Goal: Task Accomplishment & Management: Manage account settings

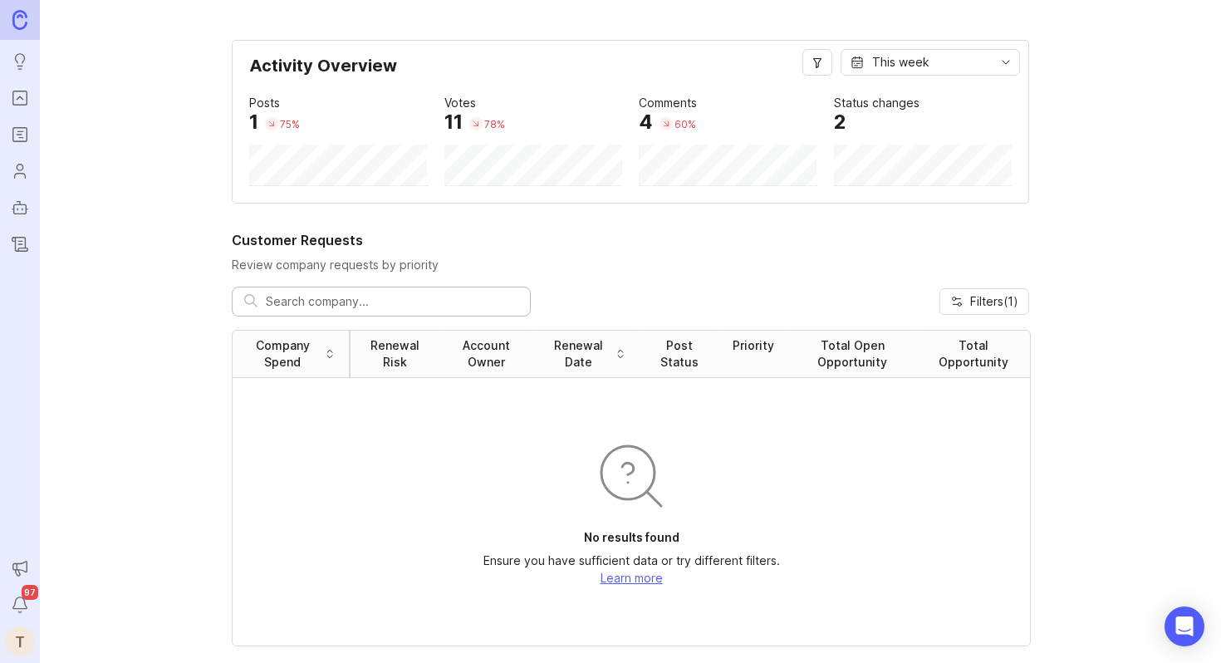
click at [13, 142] on icon "Roadmaps" at bounding box center [20, 135] width 18 height 20
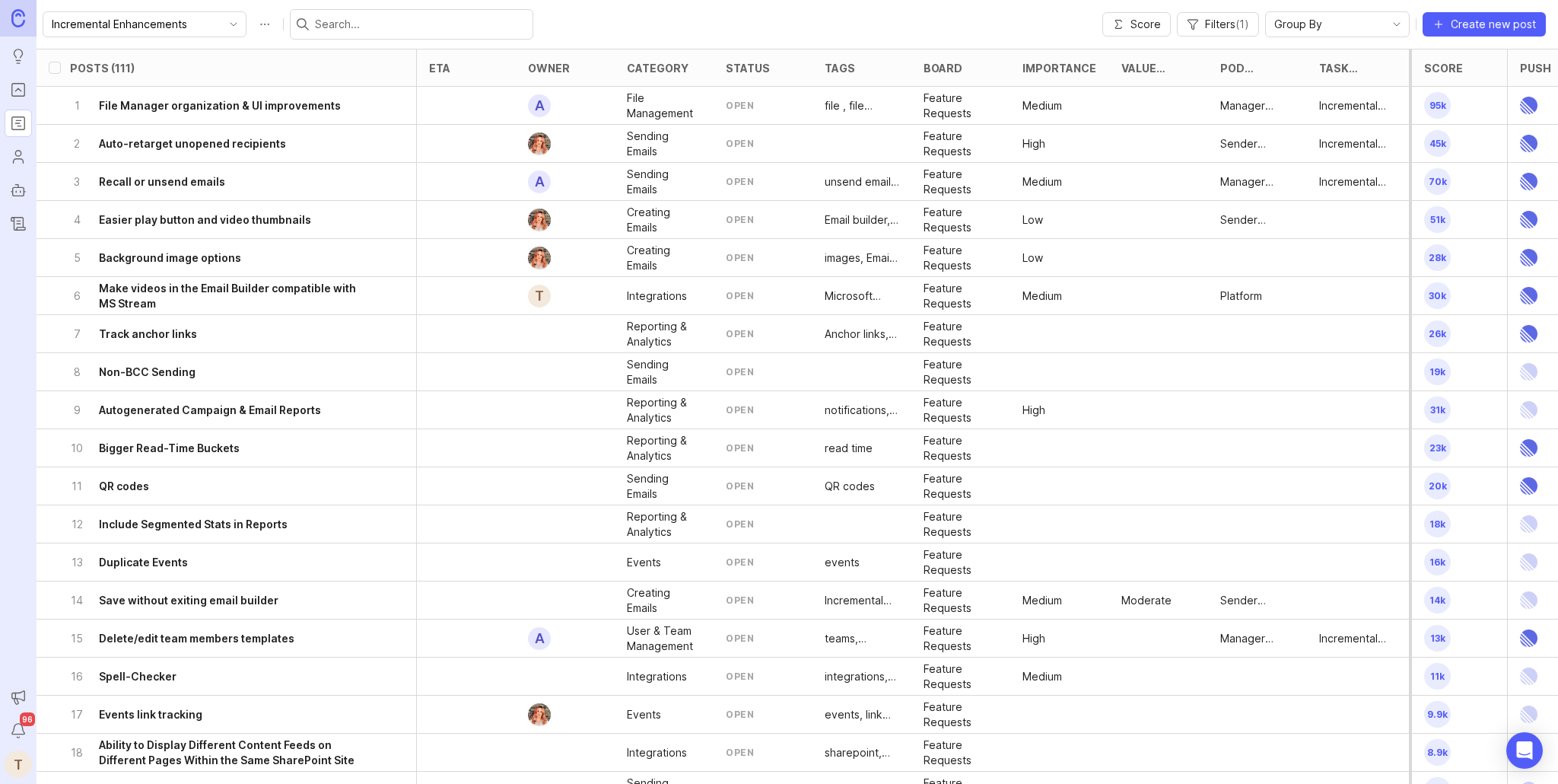
click at [510, 452] on div at bounding box center [466, 449] width 99 height 38
click at [247, 443] on div "10 Bigger Read-Time Buckets" at bounding box center [221, 448] width 303 height 38
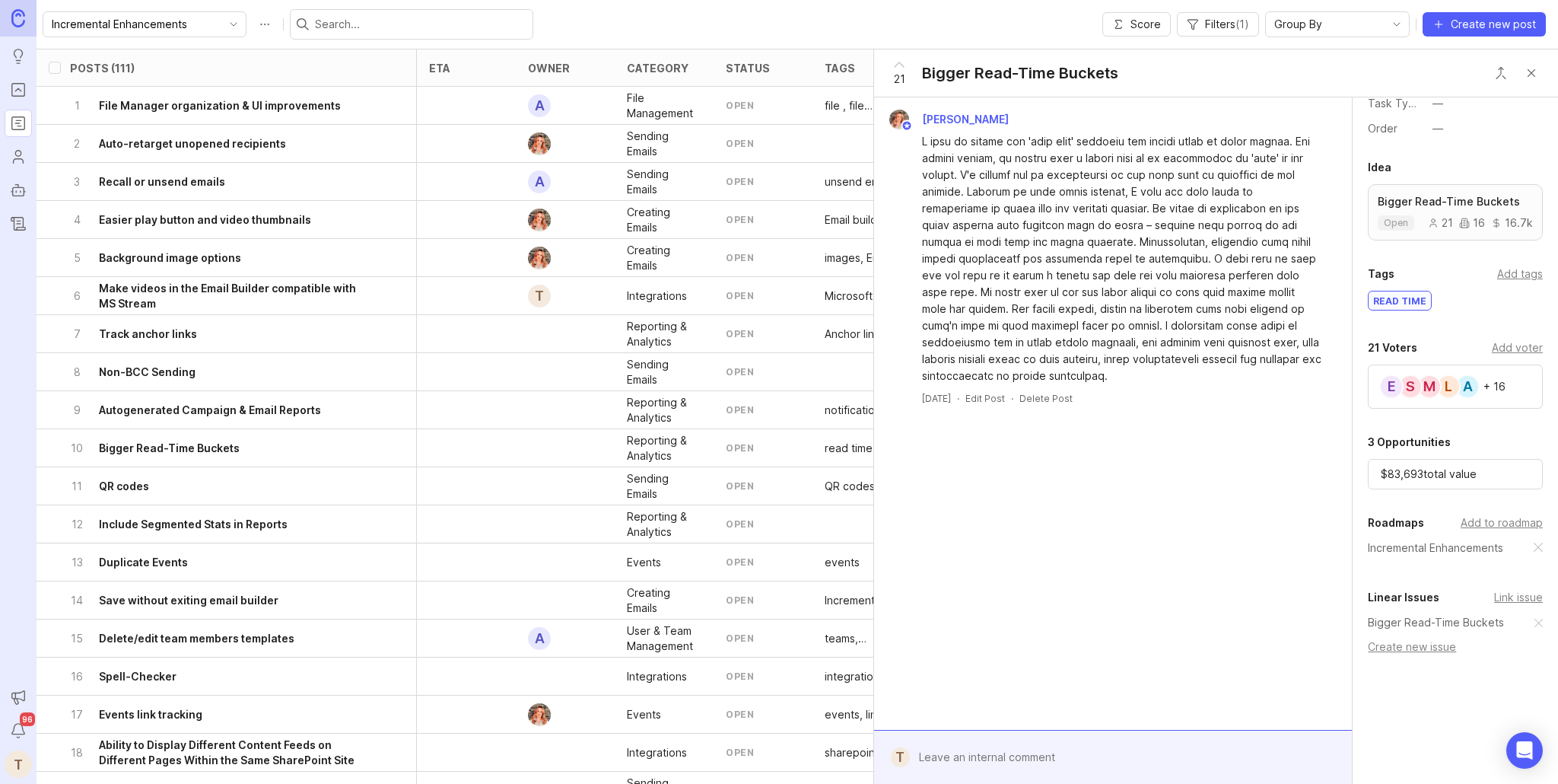
scroll to position [277, 0]
click at [1539, 68] on button "Close button" at bounding box center [1531, 72] width 30 height 30
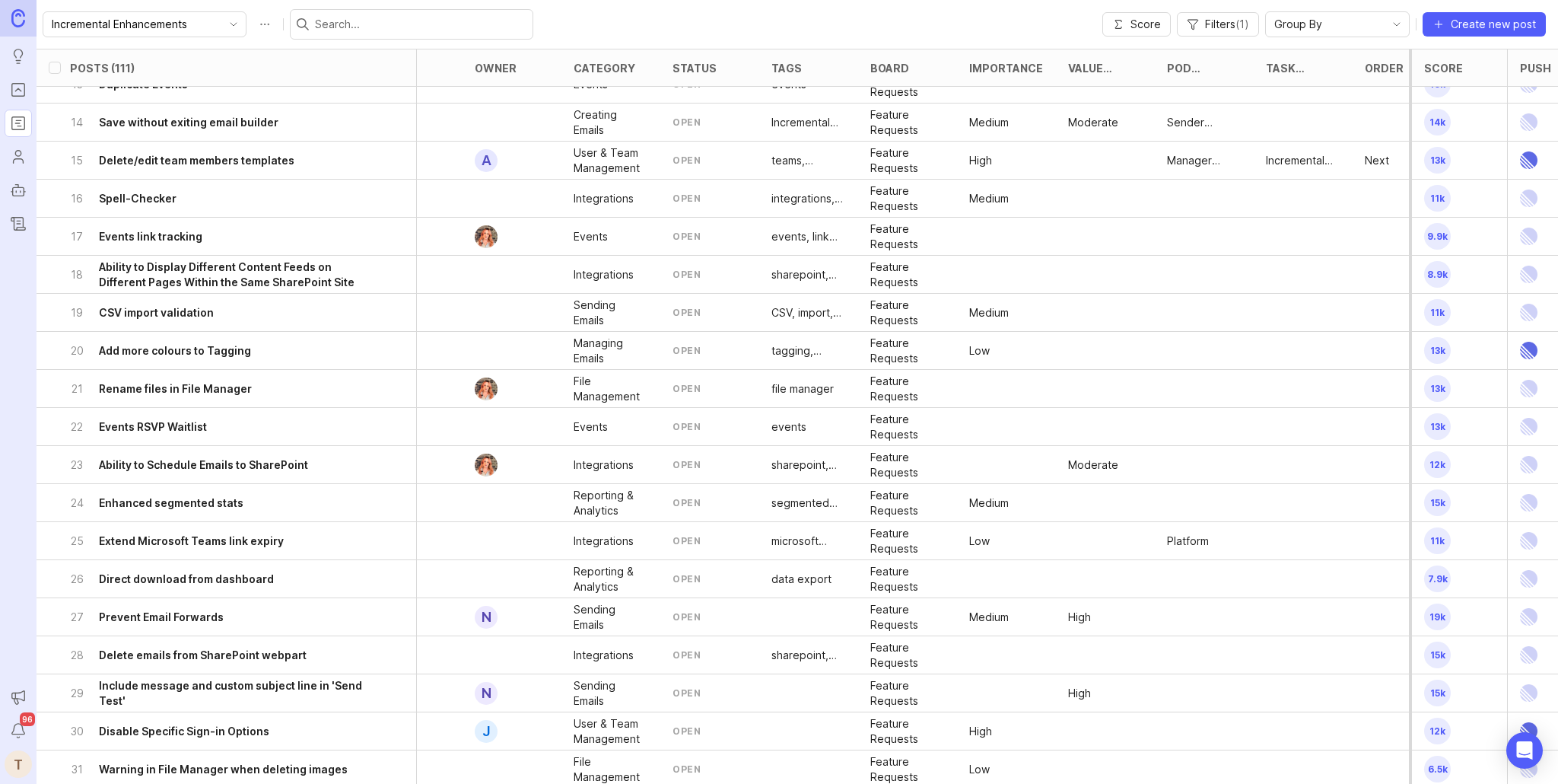
scroll to position [478, 0]
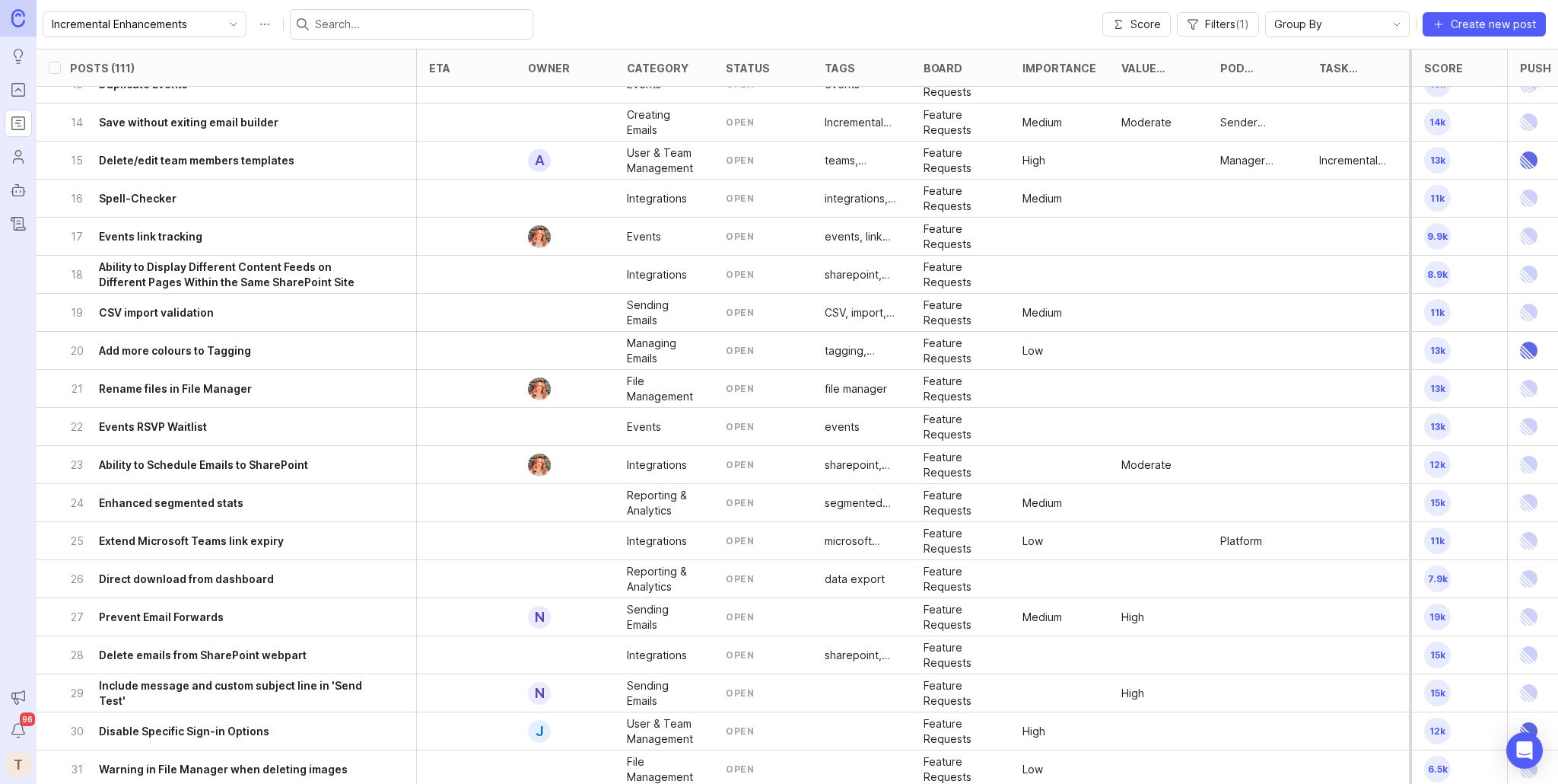
click at [654, 615] on p "Sending Emails" at bounding box center [664, 616] width 74 height 30
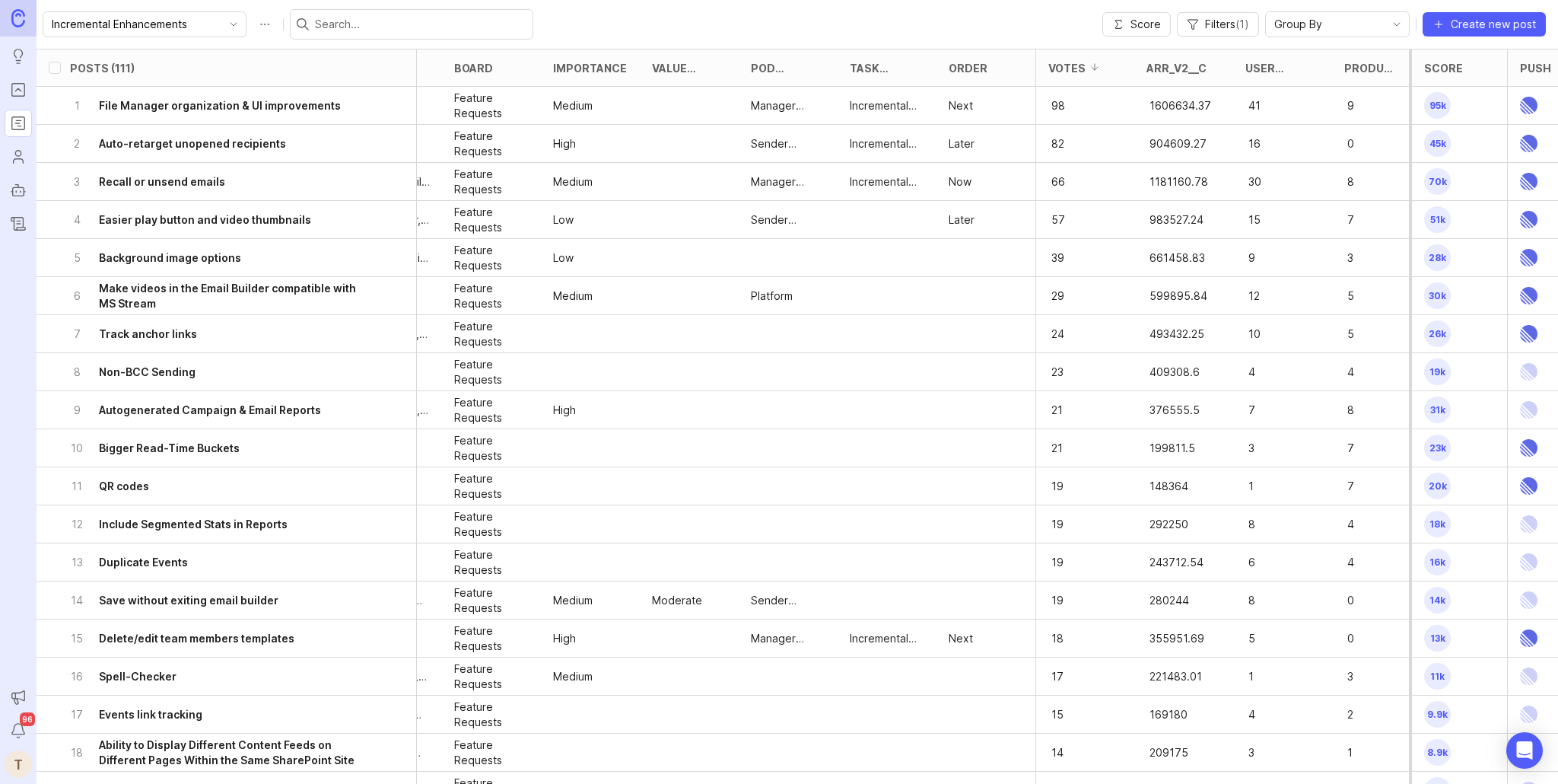
scroll to position [0, 604]
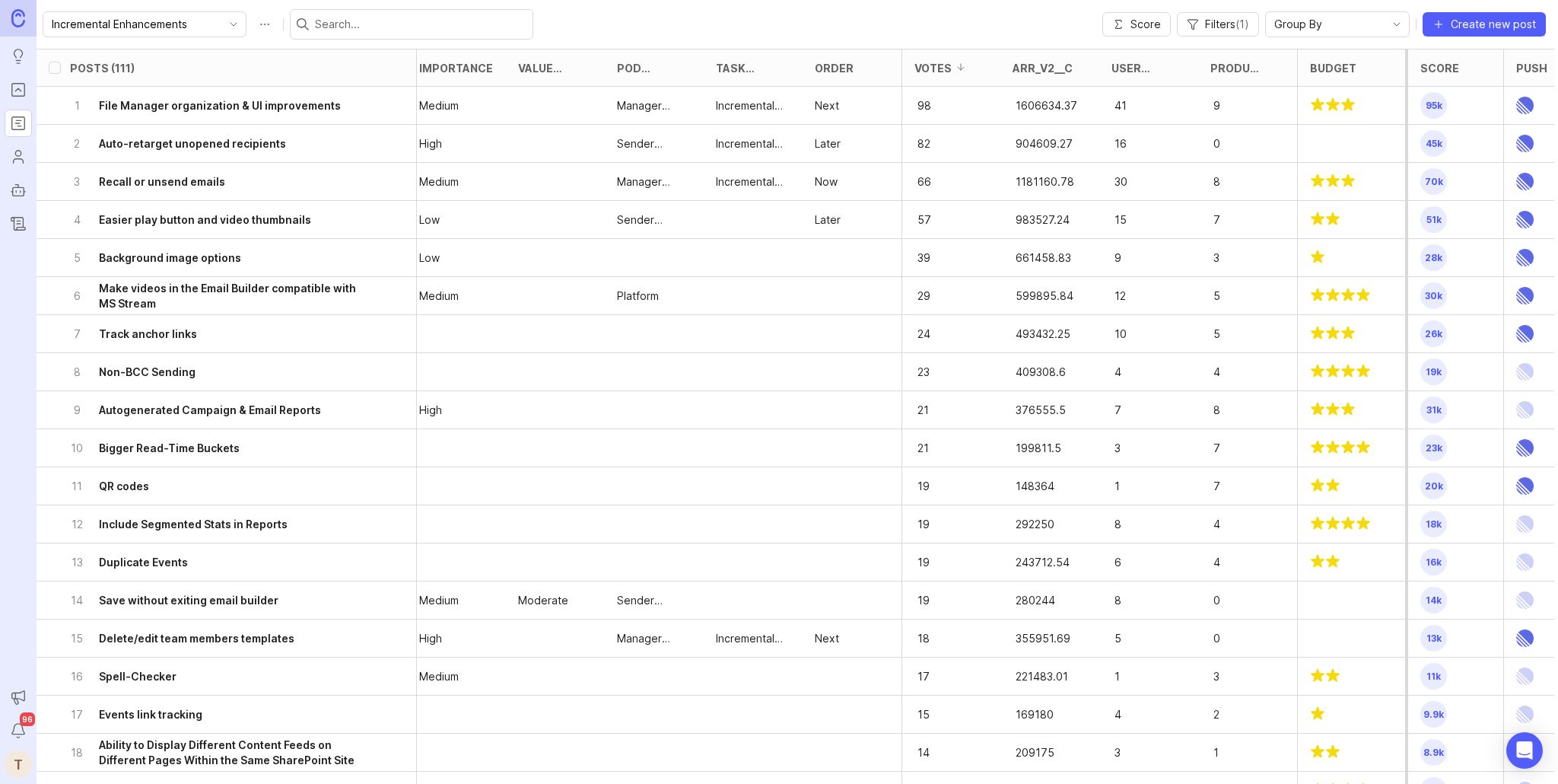
click at [223, 337] on div "7 Track anchor links" at bounding box center [221, 333] width 303 height 38
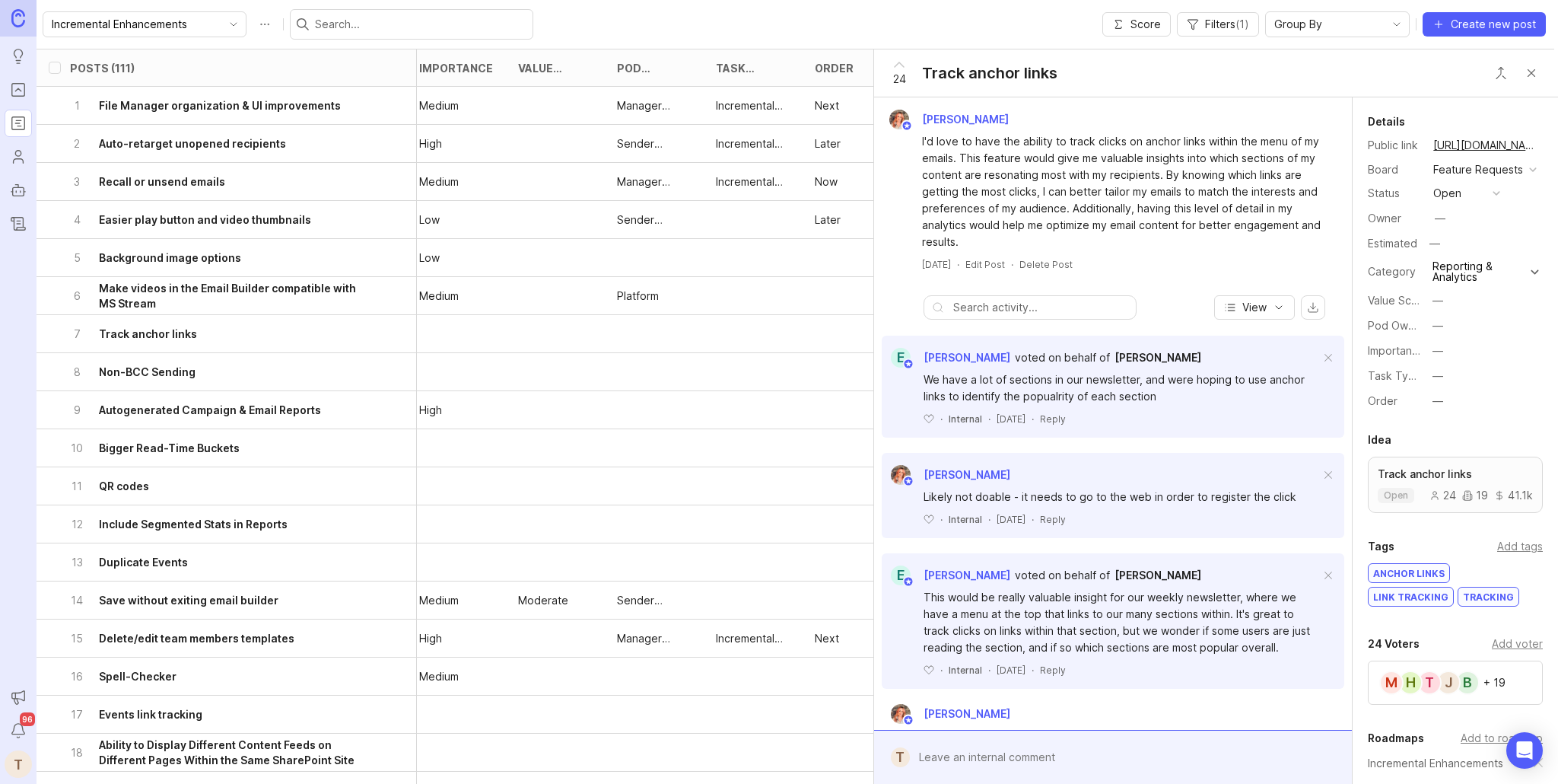
click at [1534, 65] on button "Close button" at bounding box center [1531, 72] width 30 height 30
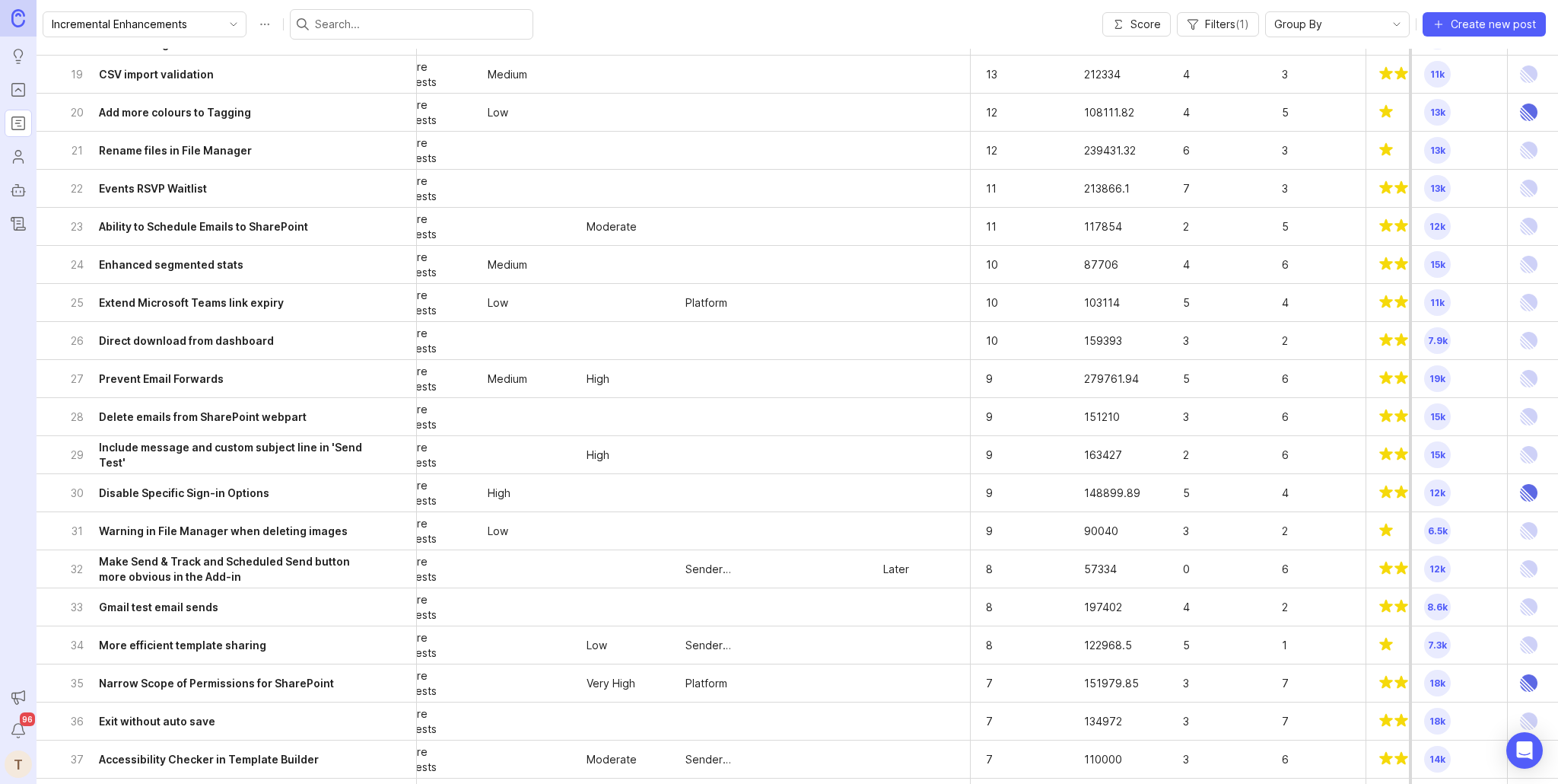
scroll to position [716, 604]
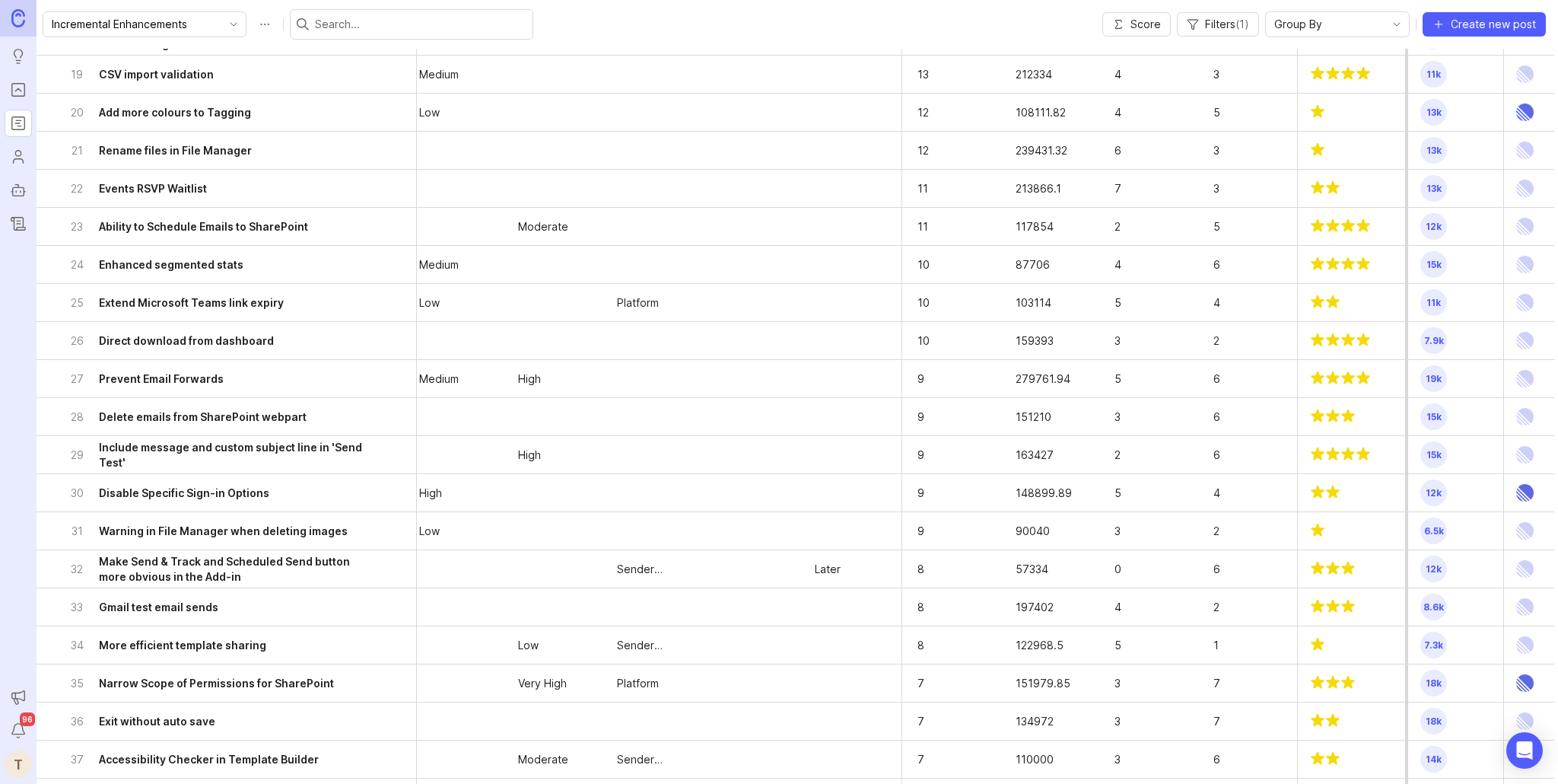
click at [291, 338] on div "26 Direct download from dashboard" at bounding box center [221, 340] width 303 height 38
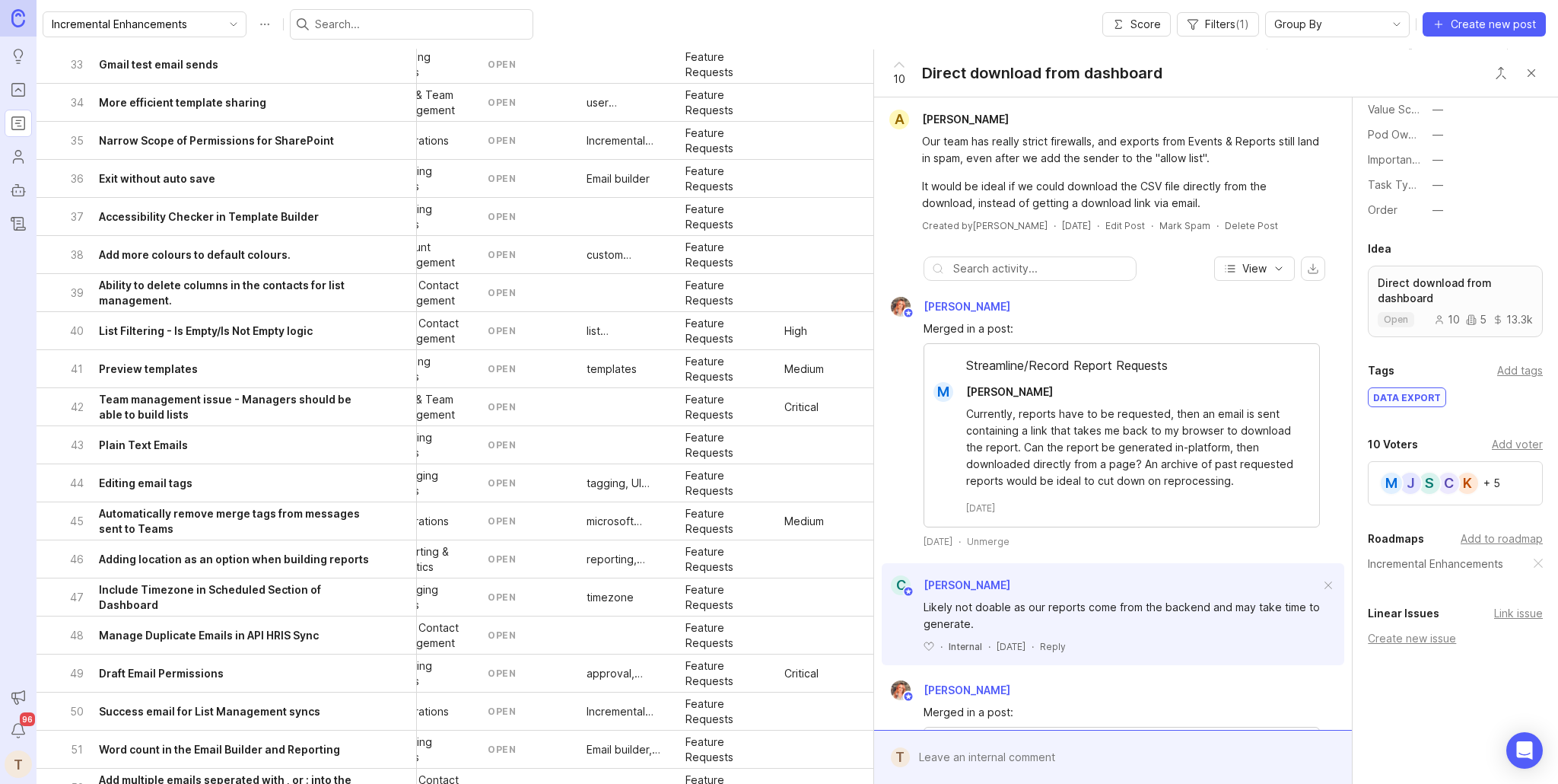
scroll to position [1258, 0]
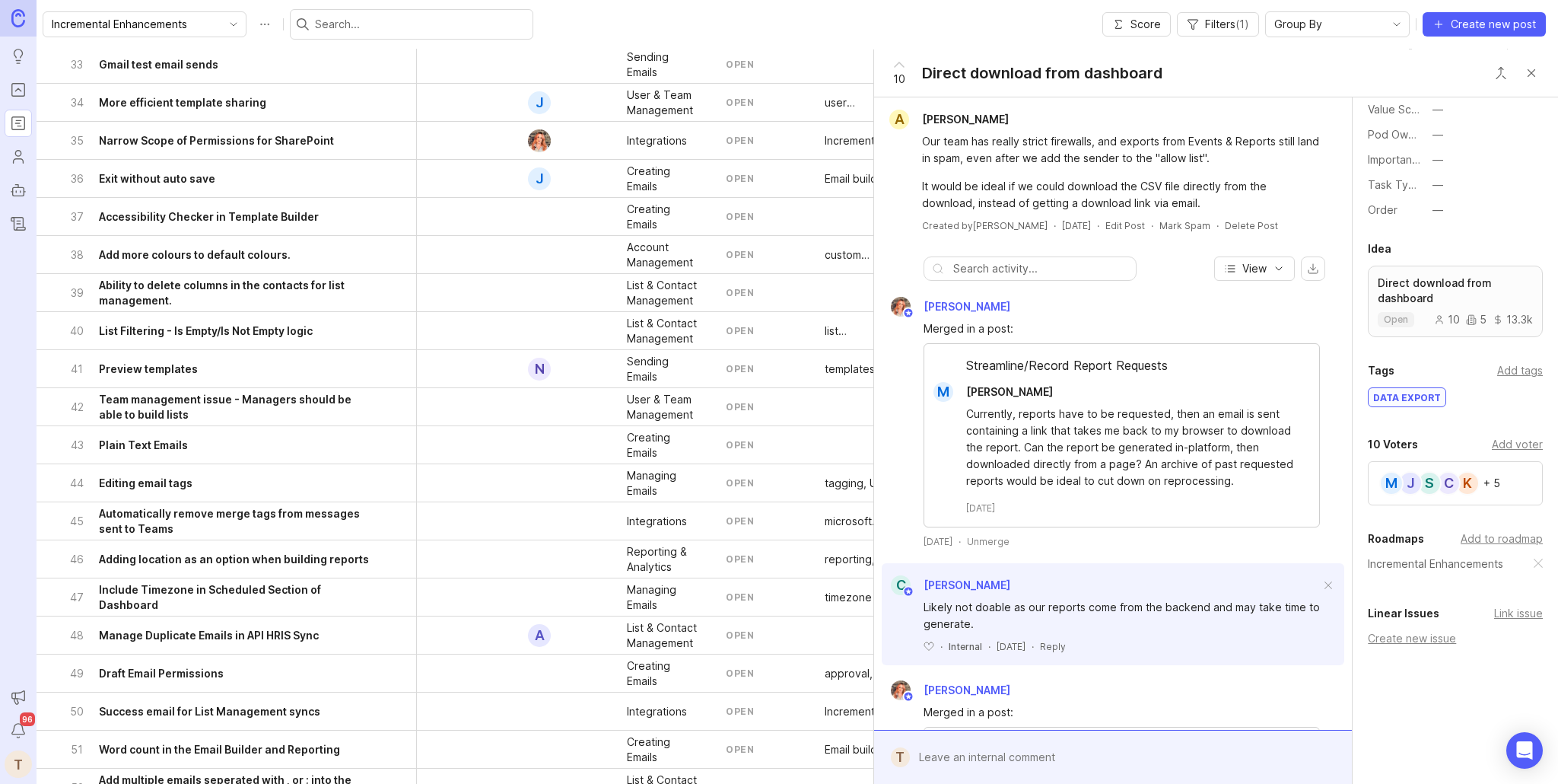
click at [316, 636] on h6 "Manage Duplicate Emails in API HRIS Sync" at bounding box center [209, 635] width 220 height 16
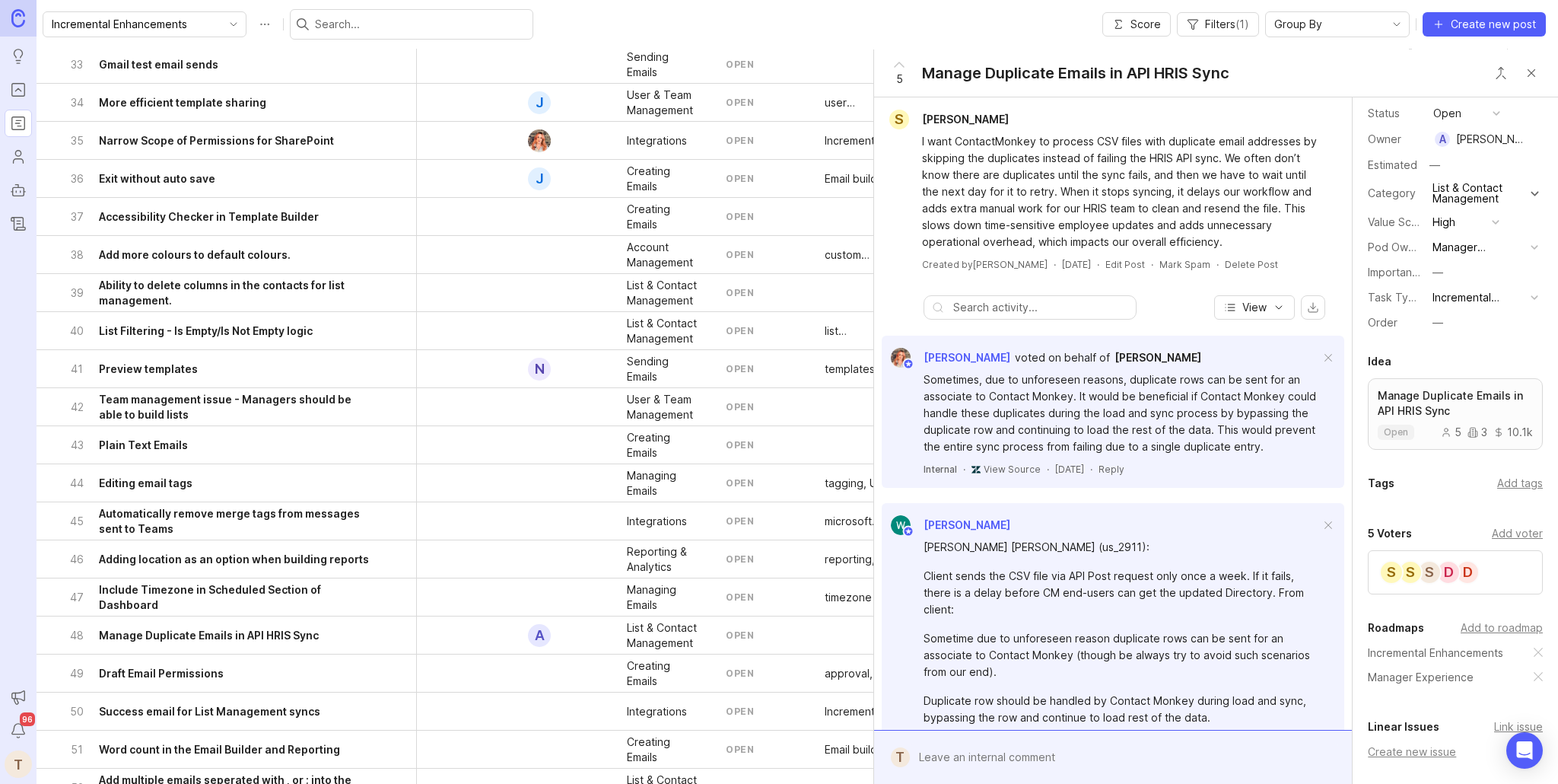
scroll to position [193, 0]
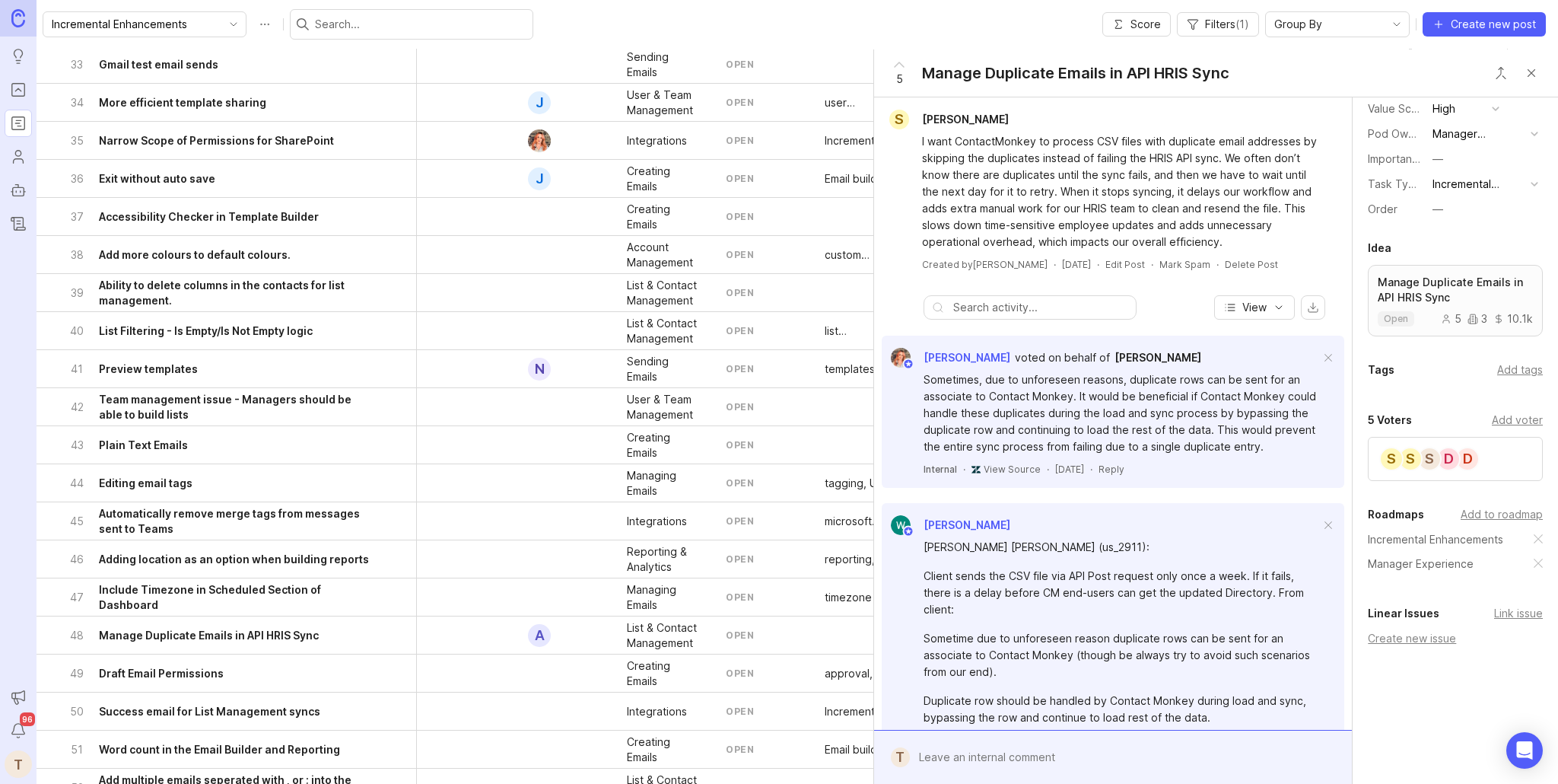
click at [1535, 73] on button "Close button" at bounding box center [1531, 72] width 30 height 30
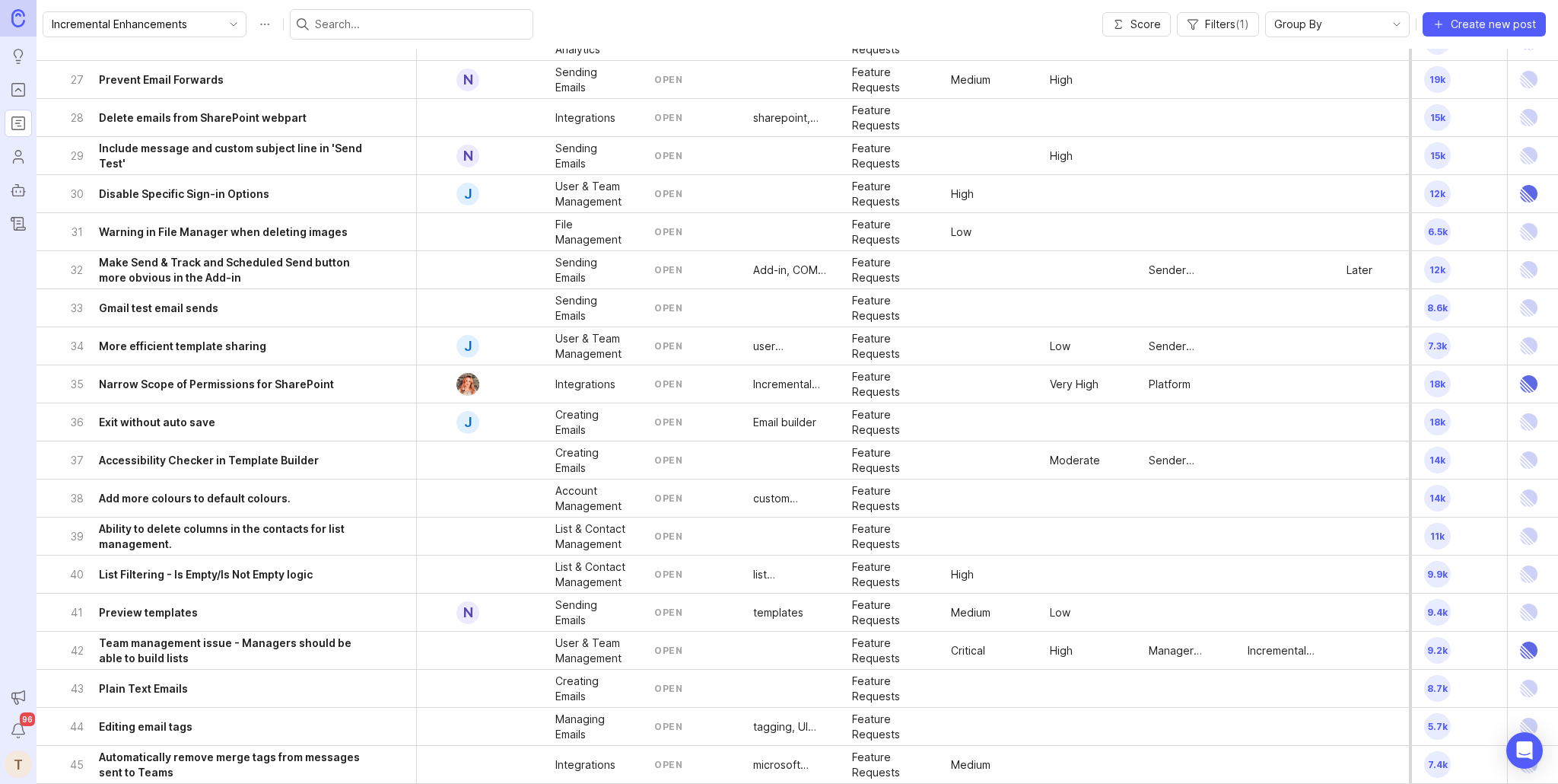
scroll to position [1015, 0]
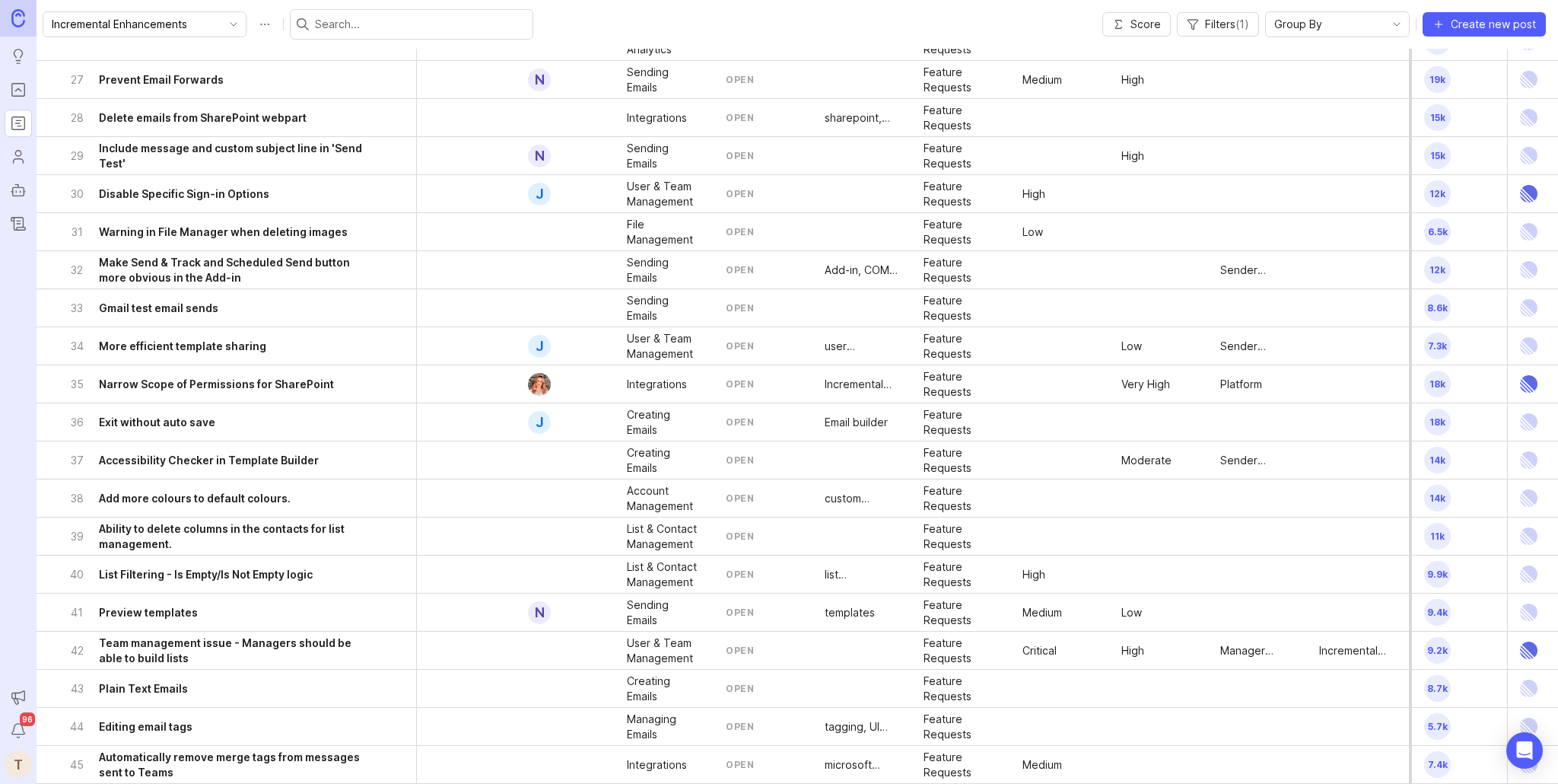
click at [299, 391] on div "35 Narrow Scope of Permissions for SharePoint" at bounding box center [221, 384] width 303 height 38
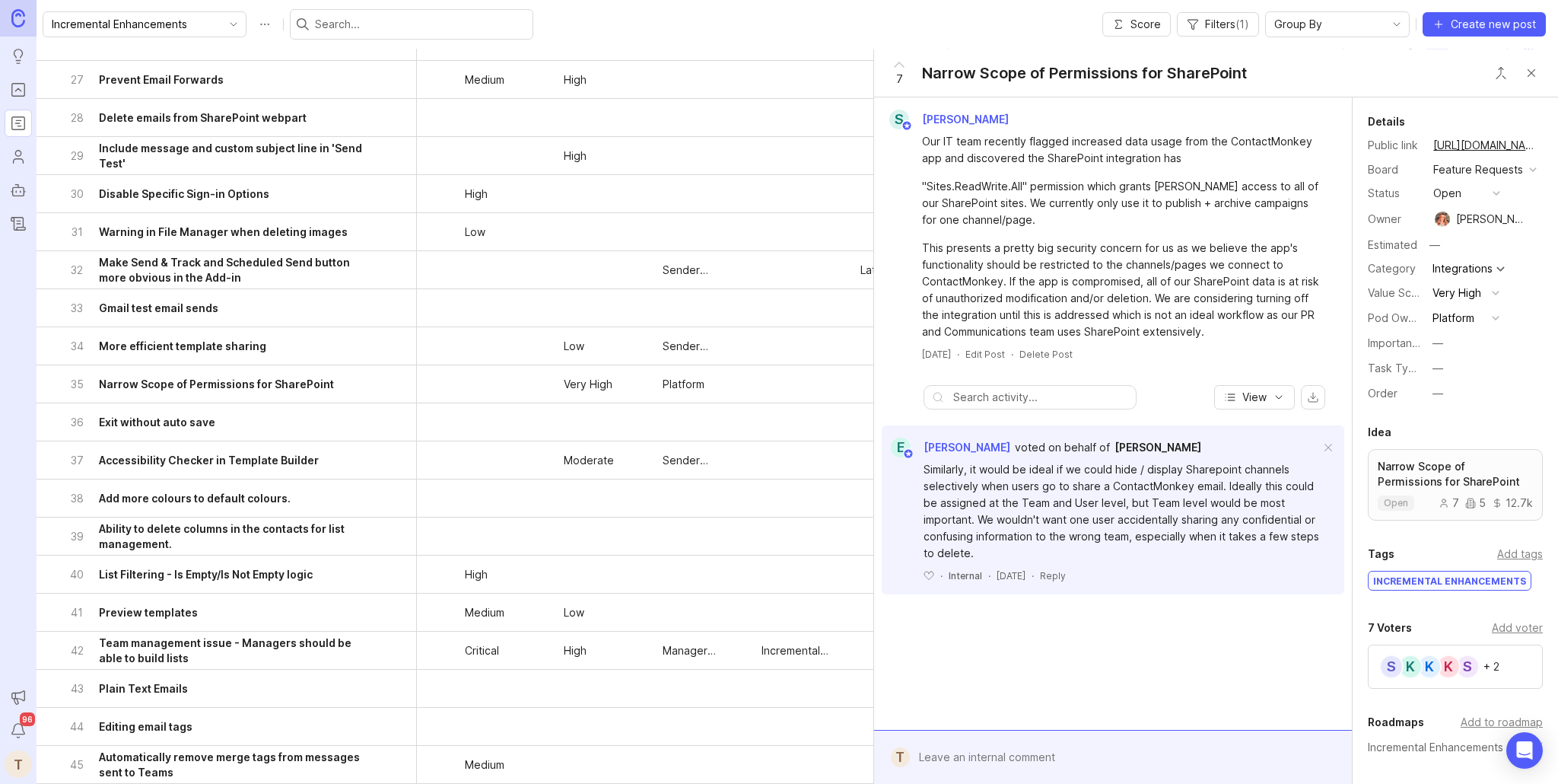
scroll to position [1015, 604]
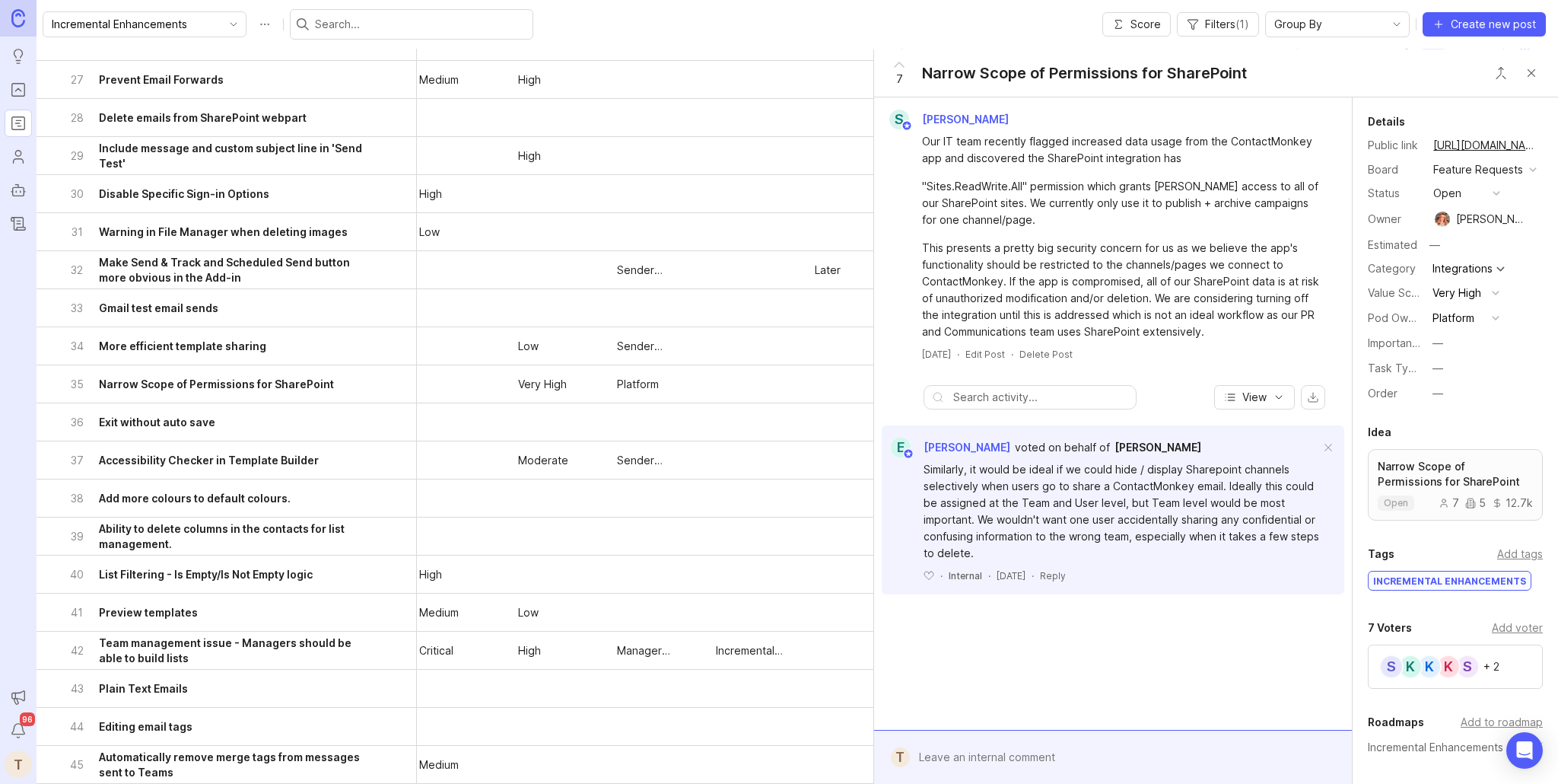
click at [1530, 70] on button "Close button" at bounding box center [1531, 72] width 30 height 30
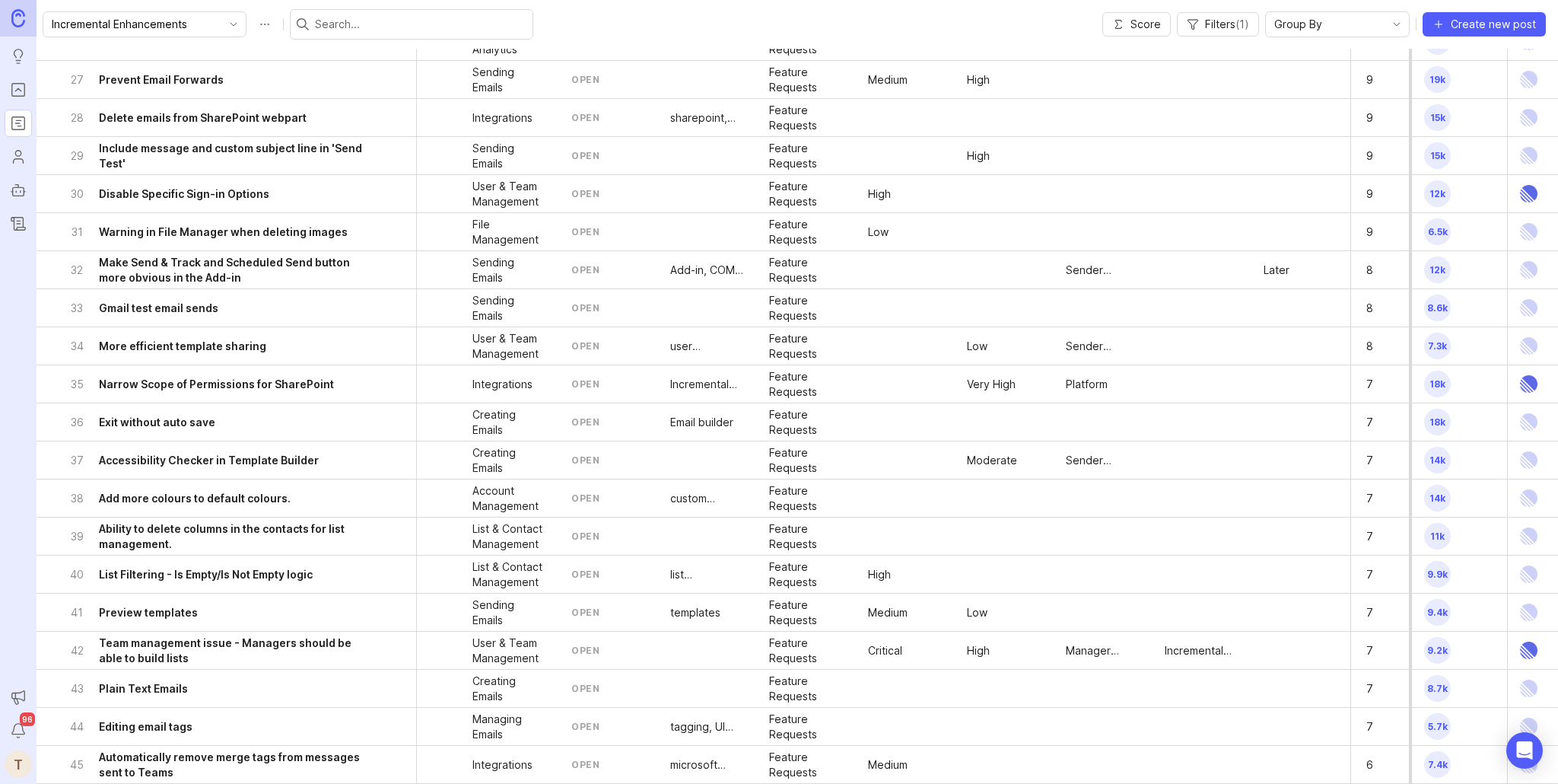
scroll to position [1015, 0]
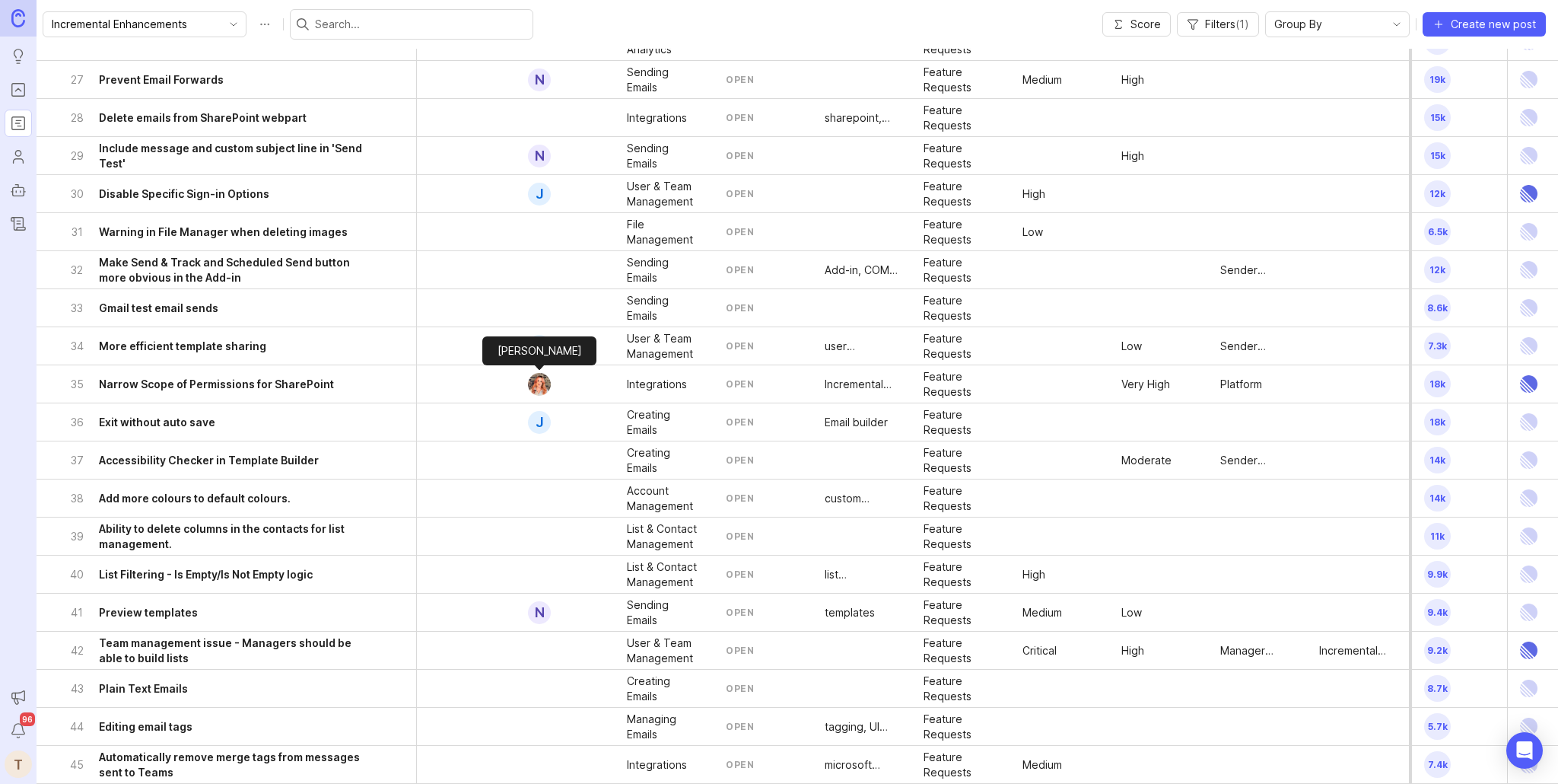
click at [538, 389] on img at bounding box center [539, 384] width 34 height 23
click at [319, 376] on h6 "Narrow Scope of Permissions for SharePoint" at bounding box center [216, 384] width 235 height 16
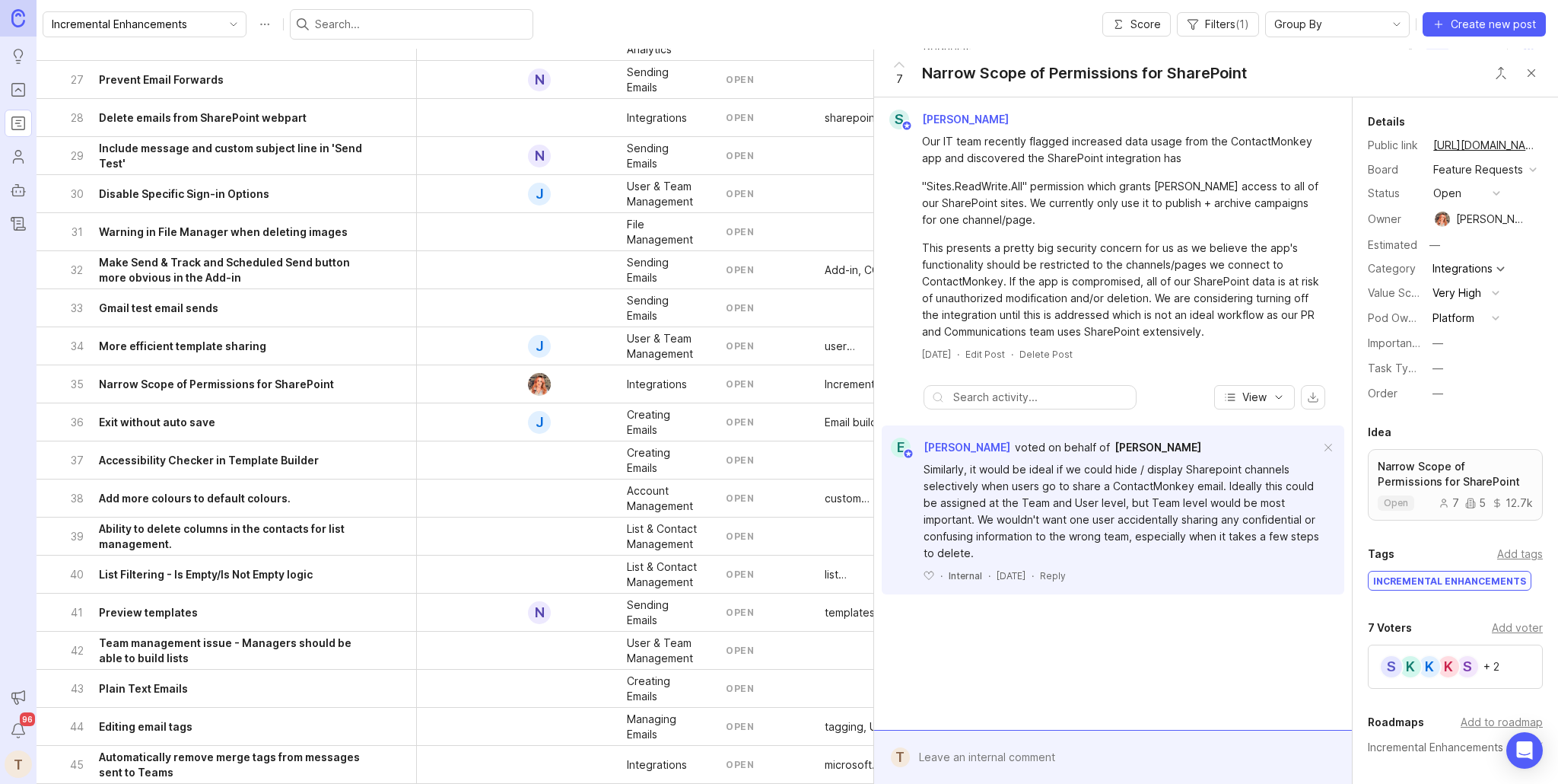
click at [1497, 219] on div "[PERSON_NAME]" at bounding box center [1490, 219] width 69 height 16
click at [1531, 221] on button "button" at bounding box center [1536, 219] width 11 height 21
click at [1443, 216] on div "—" at bounding box center [1441, 218] width 11 height 16
type input "tej"
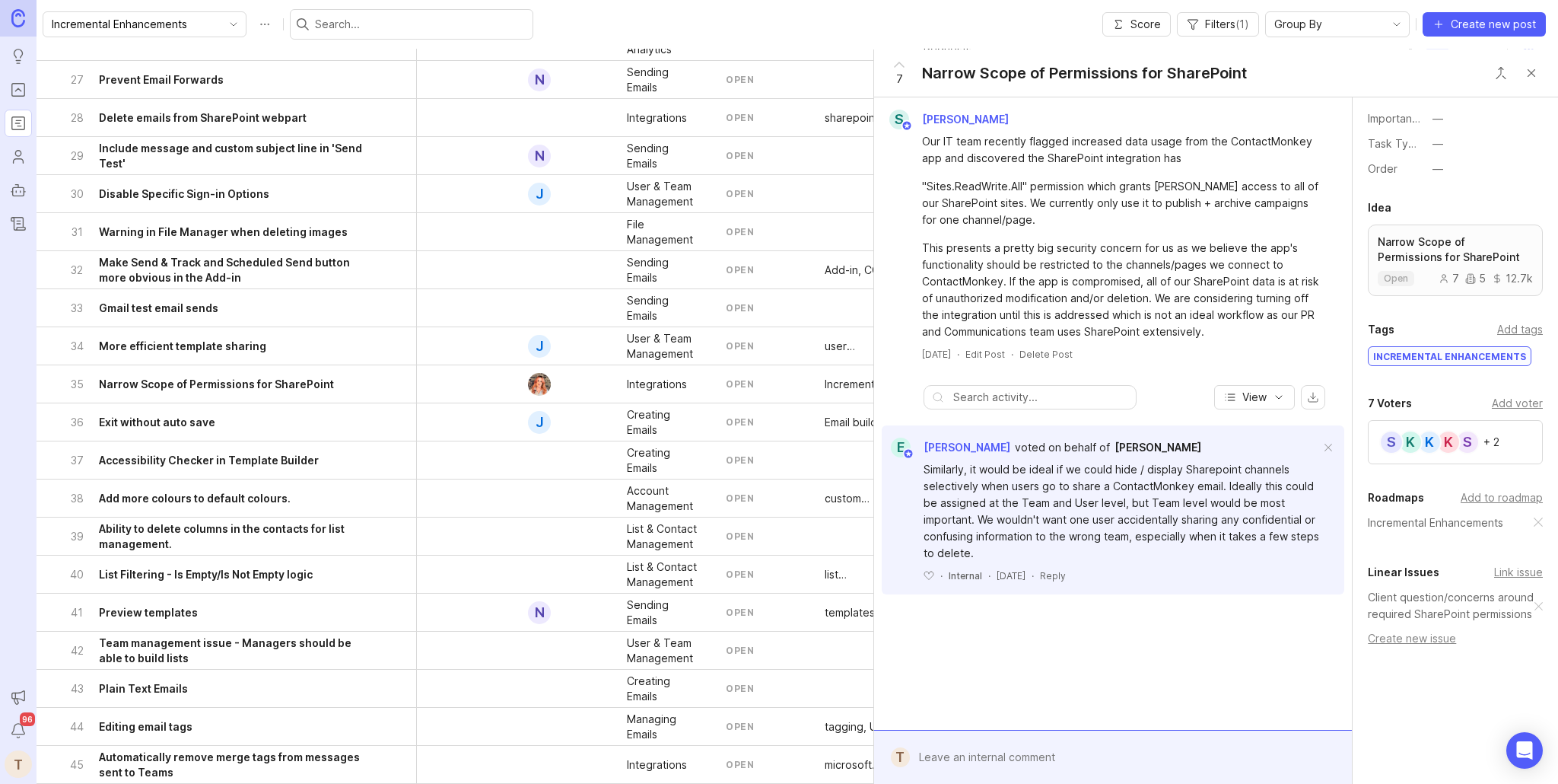
click at [1492, 495] on div "Add to roadmap" at bounding box center [1502, 497] width 82 height 16
click at [1533, 73] on button "Close button" at bounding box center [1531, 72] width 30 height 30
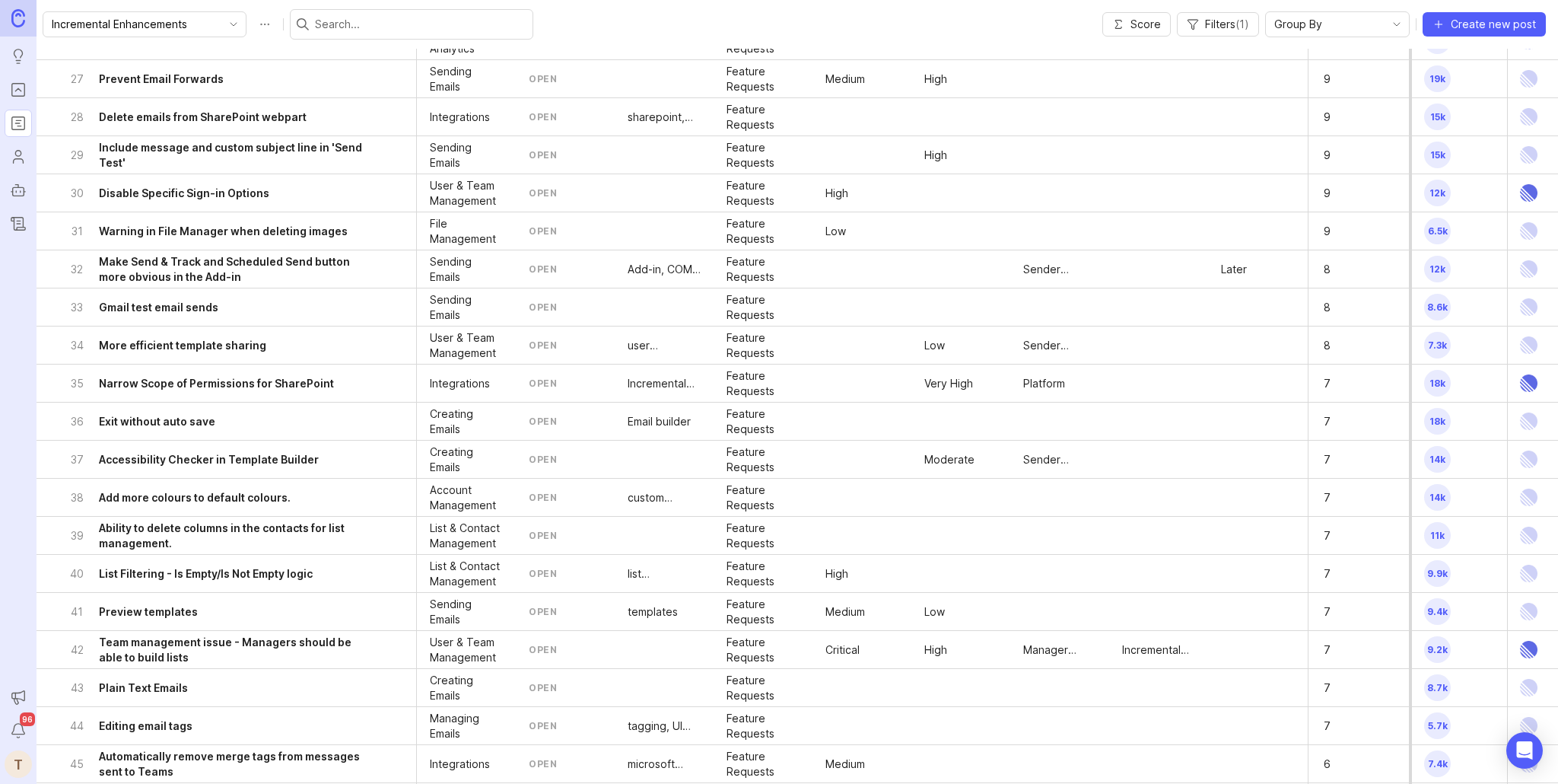
scroll to position [1016, 0]
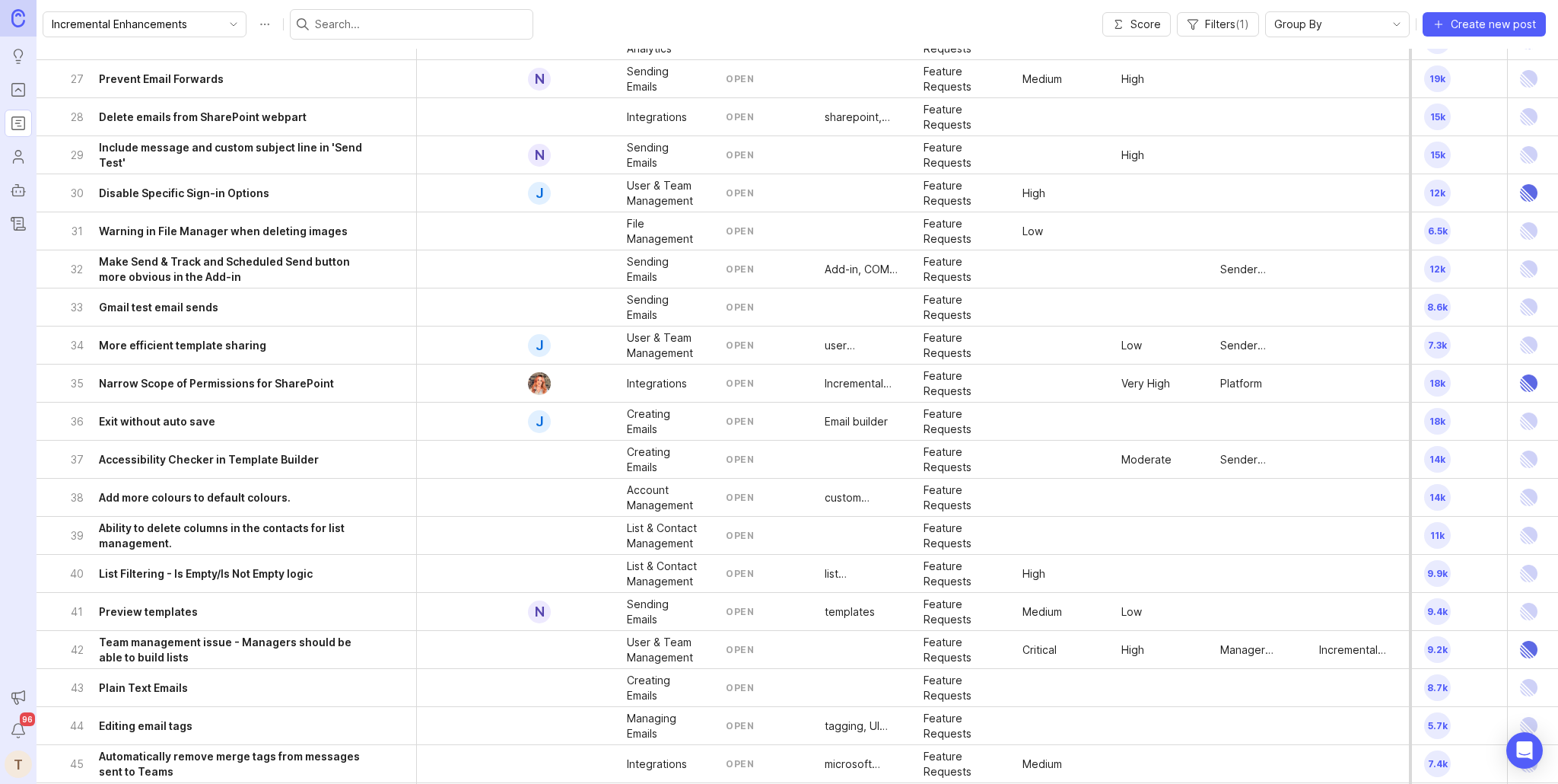
click at [299, 528] on h6 "Ability to delete columns in the contacts for list management." at bounding box center [236, 535] width 275 height 30
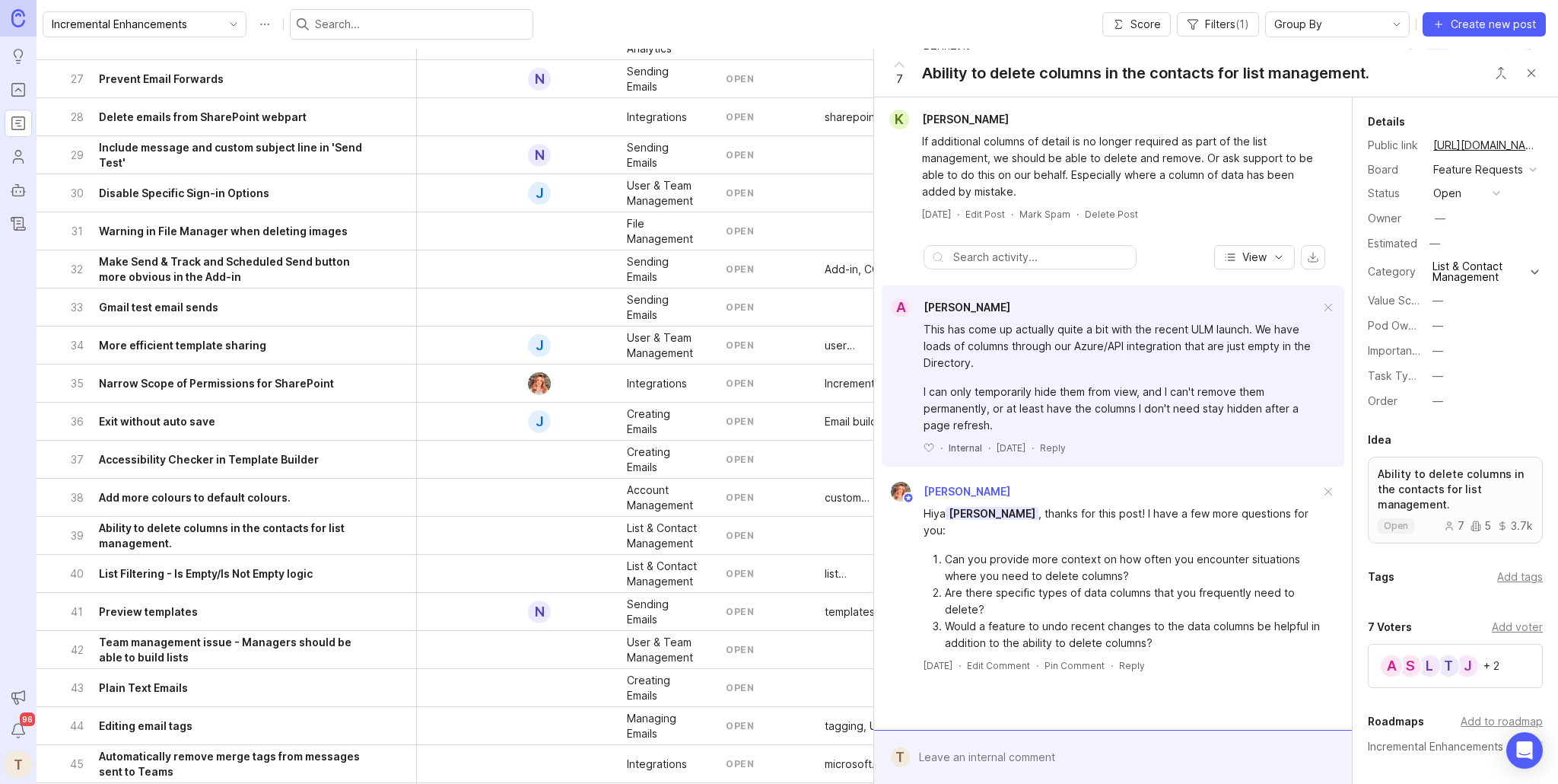
click at [1531, 70] on button "Close button" at bounding box center [1531, 72] width 30 height 30
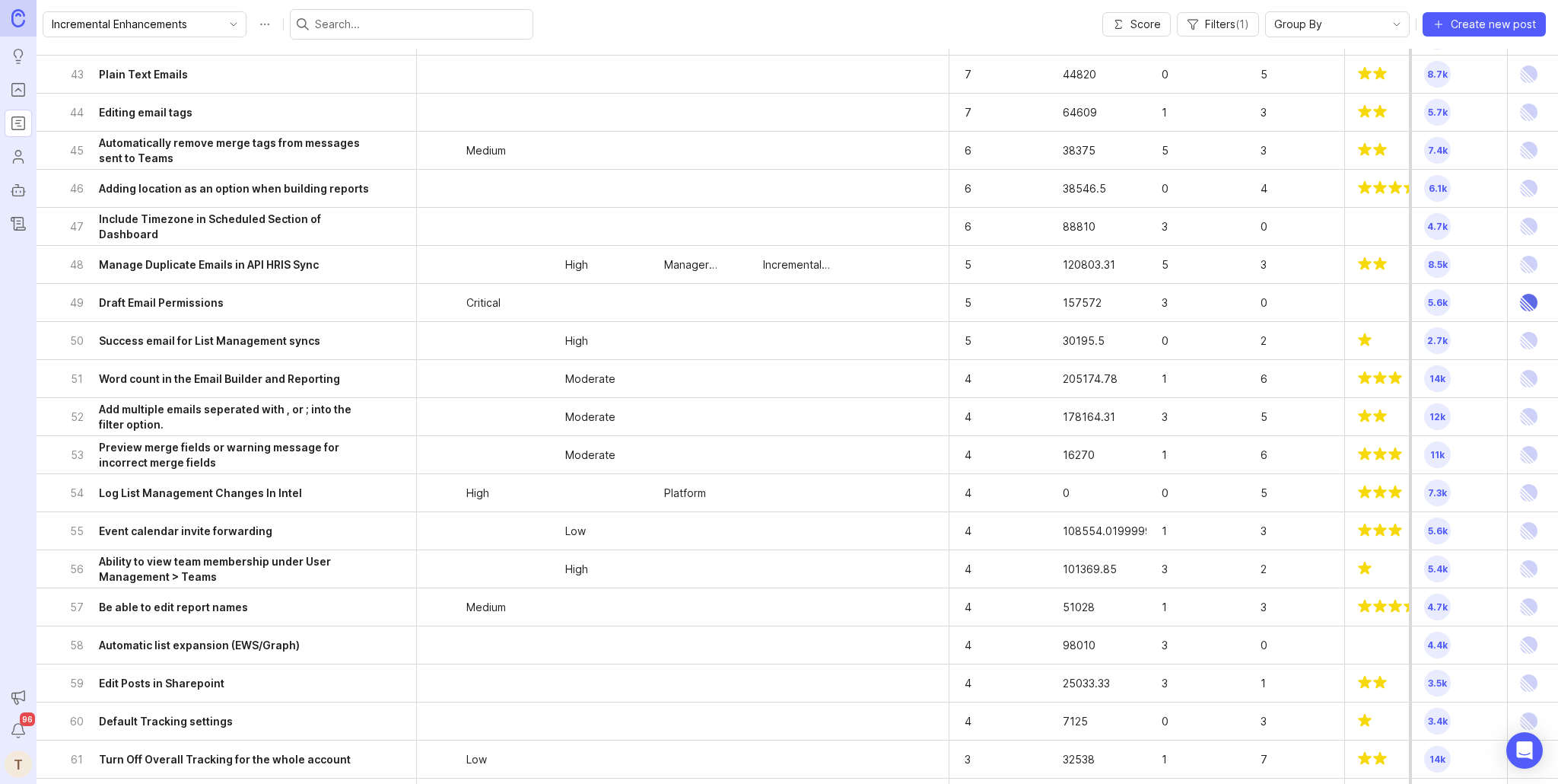
scroll to position [1629, 604]
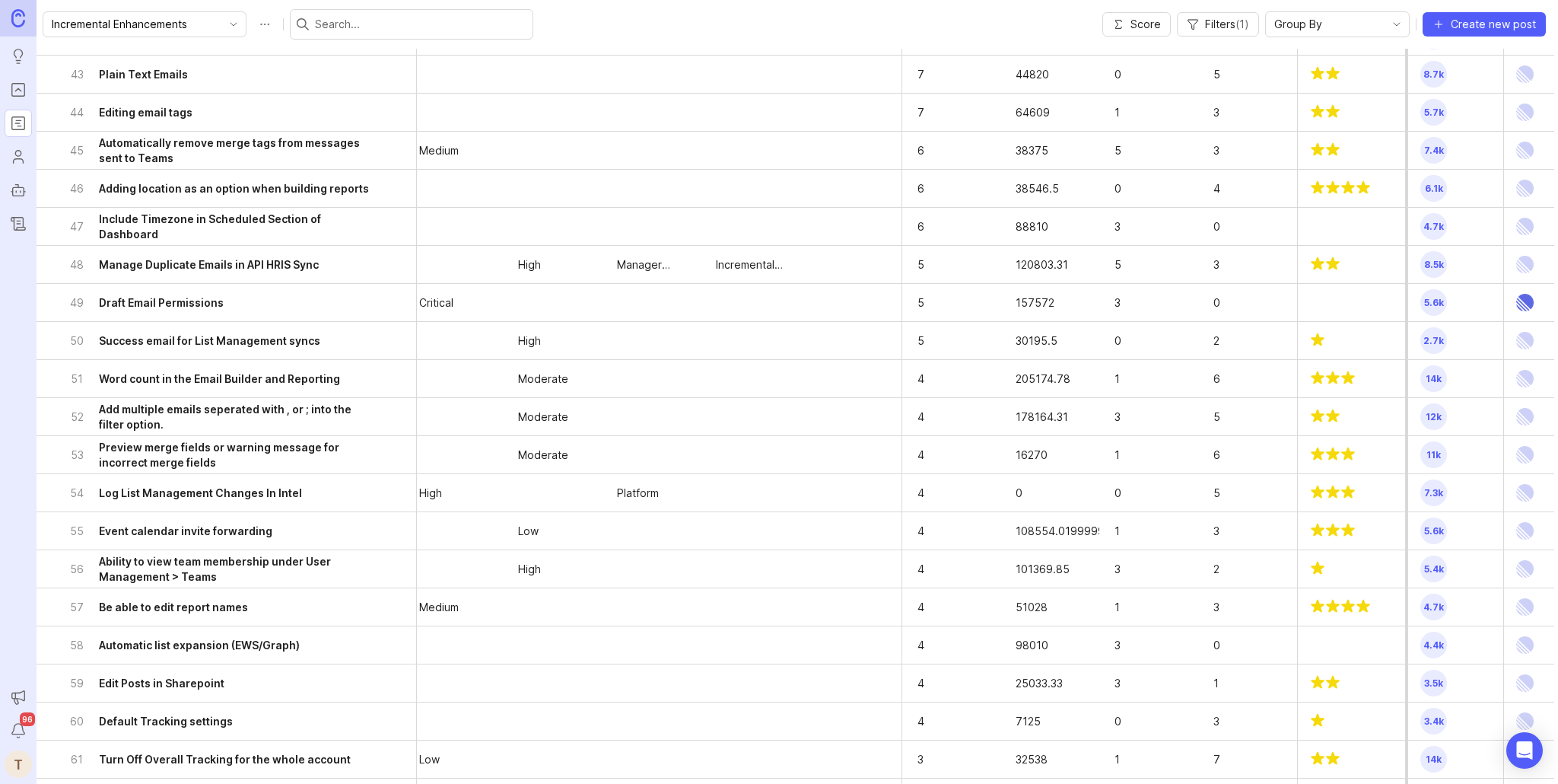
click at [323, 419] on h6 "Add multiple emails seperated with , or ; into the filter option." at bounding box center [236, 417] width 275 height 30
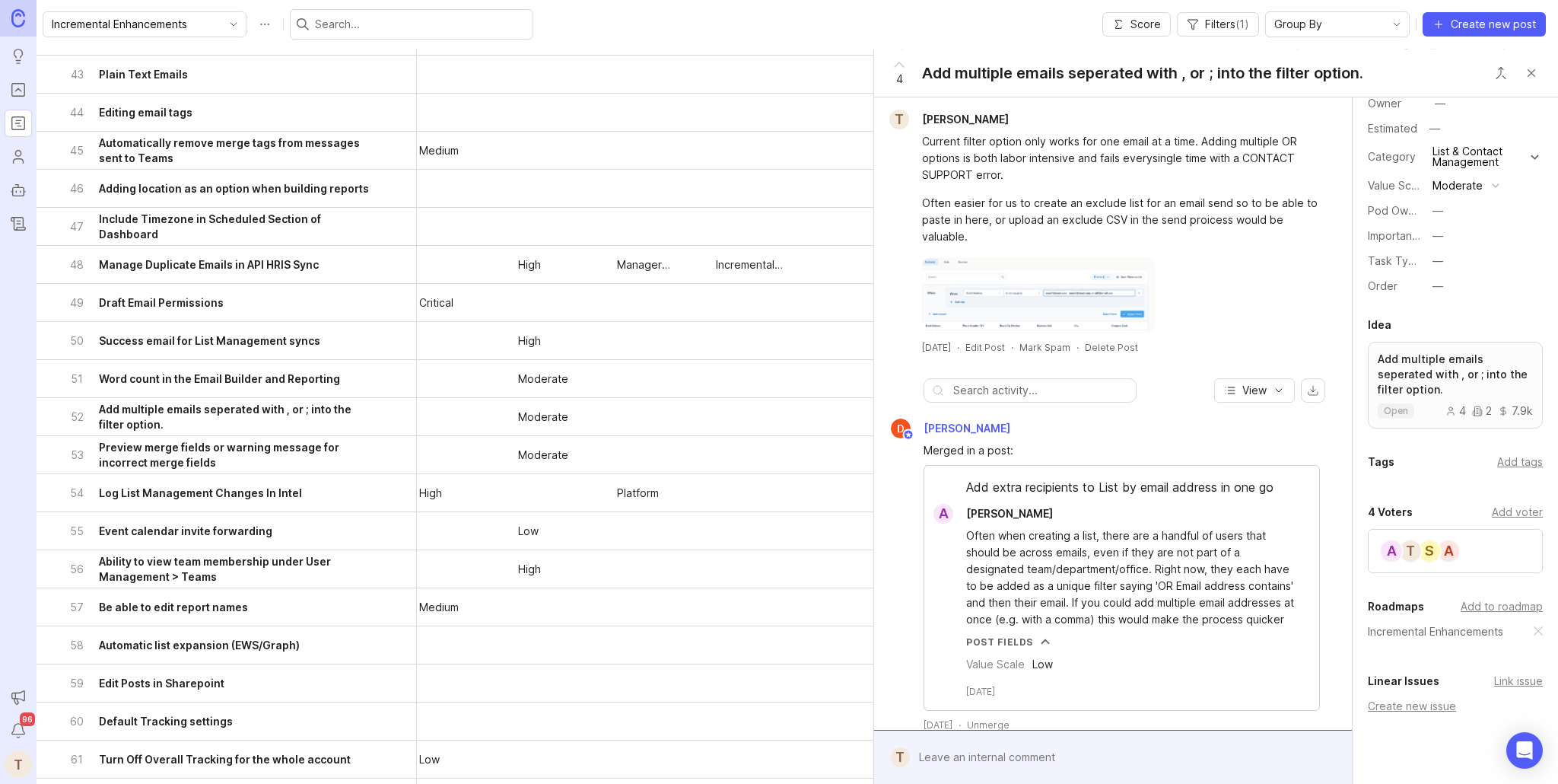
scroll to position [168, 0]
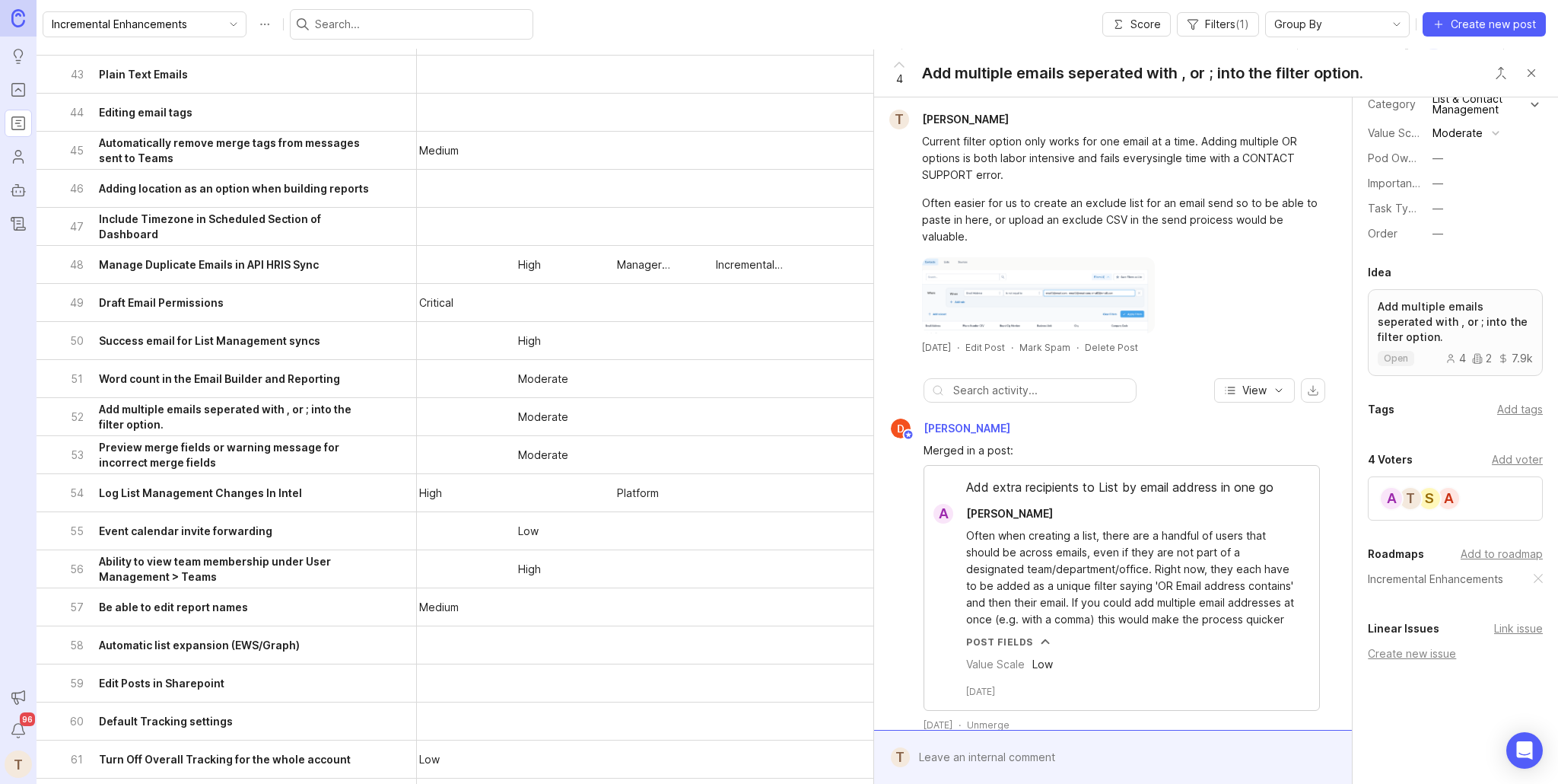
click at [1504, 546] on div "Add to roadmap" at bounding box center [1502, 554] width 82 height 16
click at [1442, 158] on div "—" at bounding box center [1438, 158] width 11 height 16
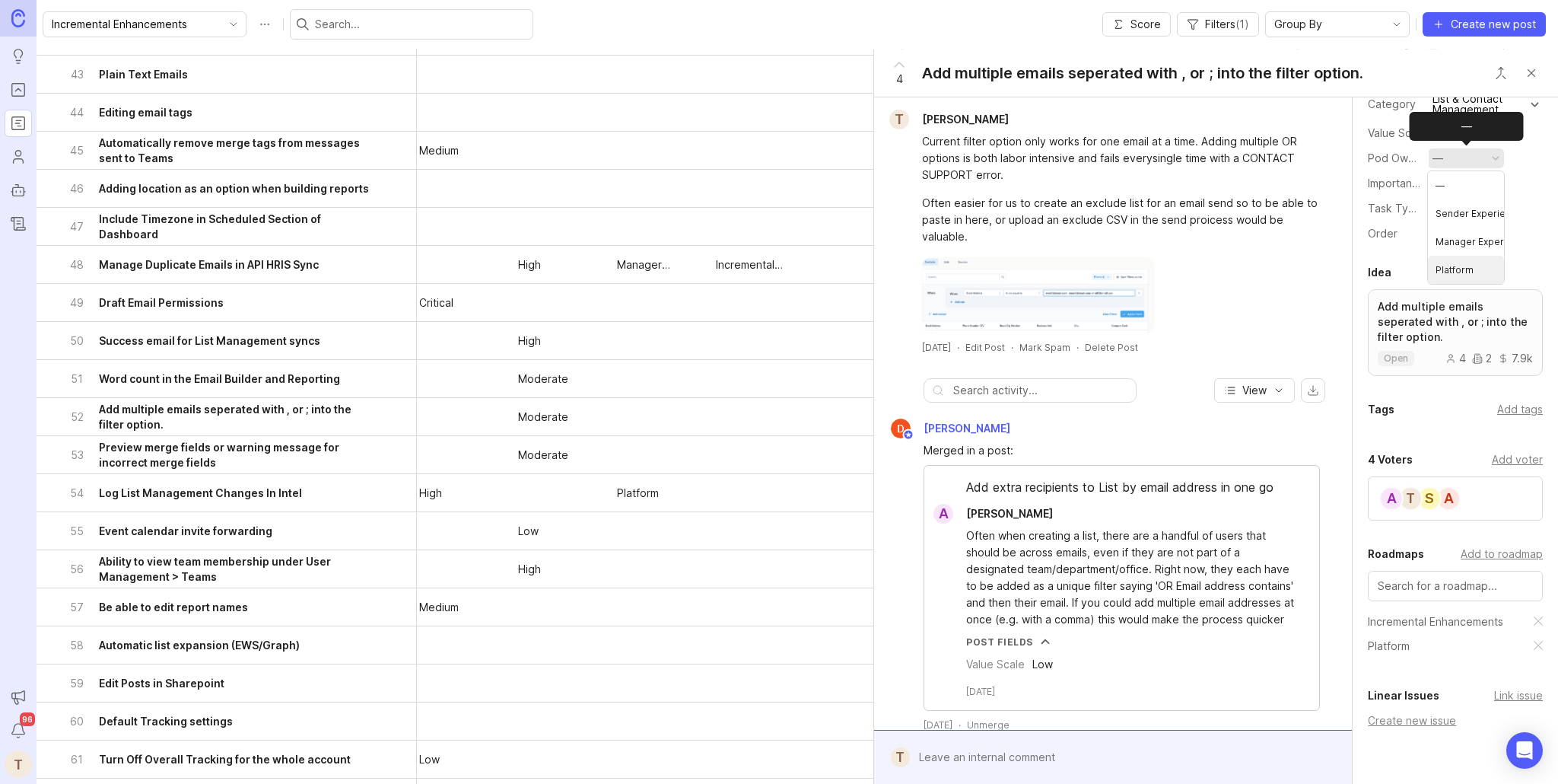
click at [1461, 269] on li "Platform" at bounding box center [1465, 269] width 76 height 28
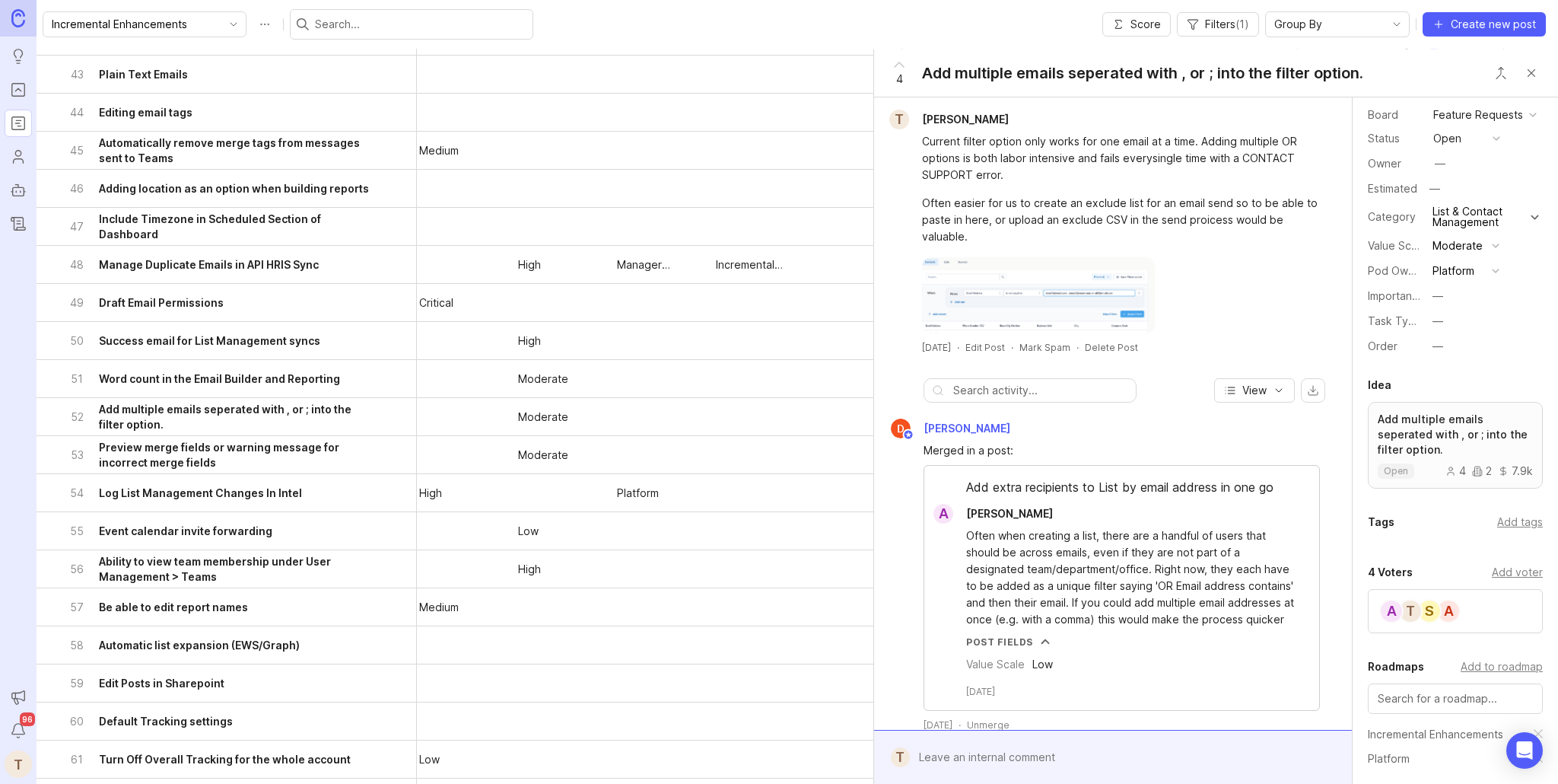
scroll to position [0, 0]
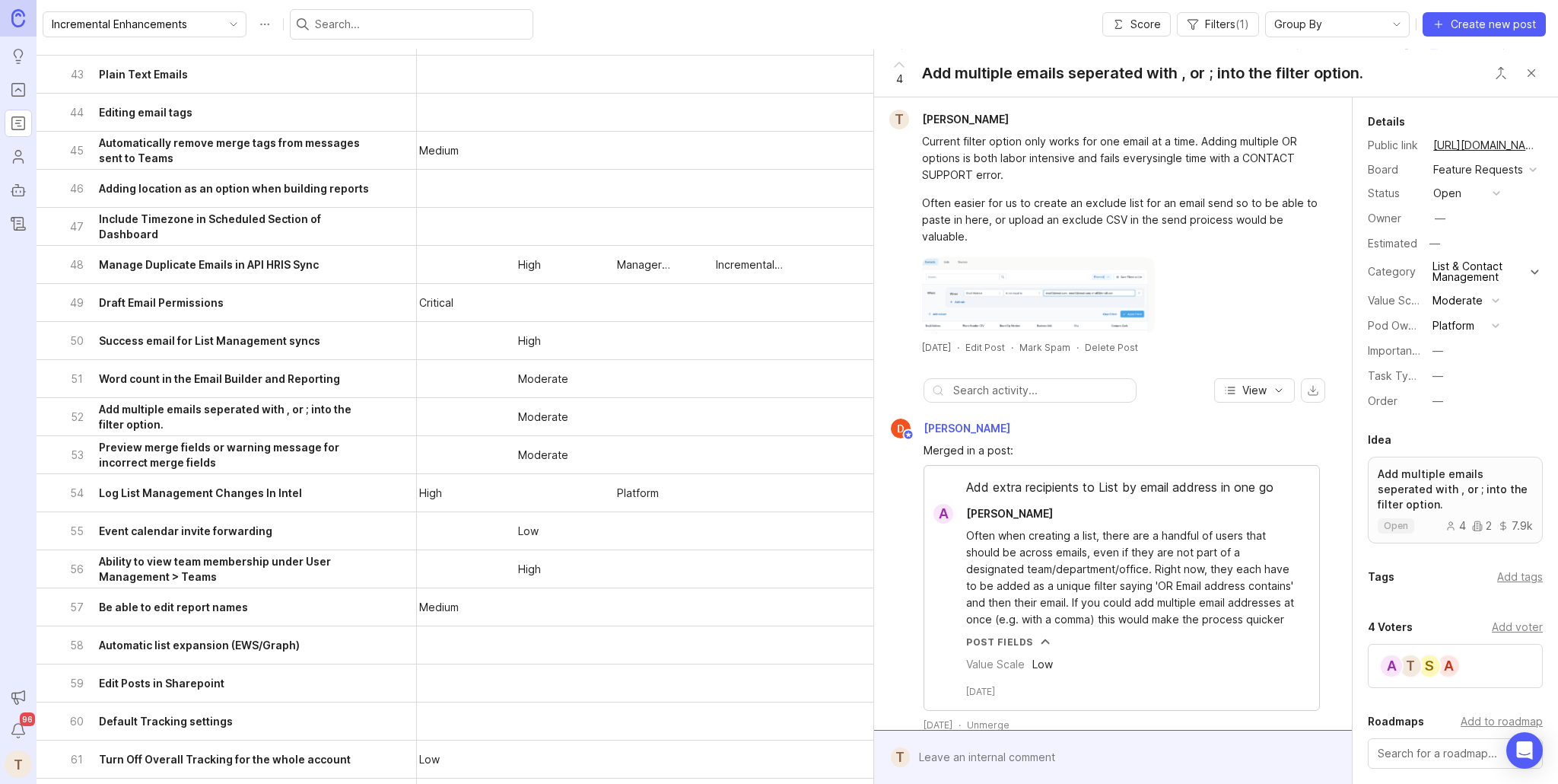
click at [1444, 212] on div "—" at bounding box center [1441, 218] width 11 height 16
type input "tej"
click at [1532, 74] on button "Close button" at bounding box center [1531, 72] width 30 height 30
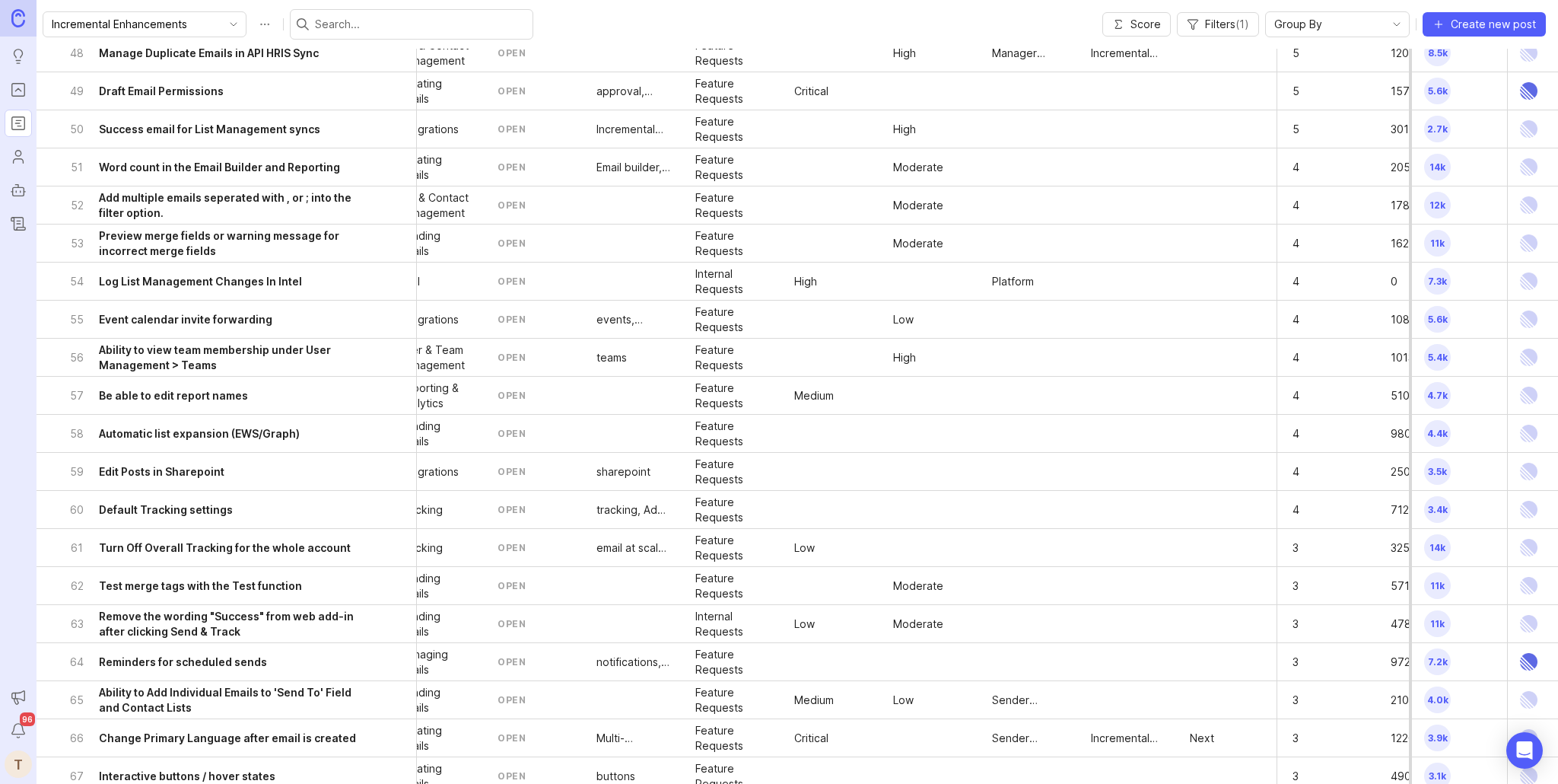
scroll to position [1841, 0]
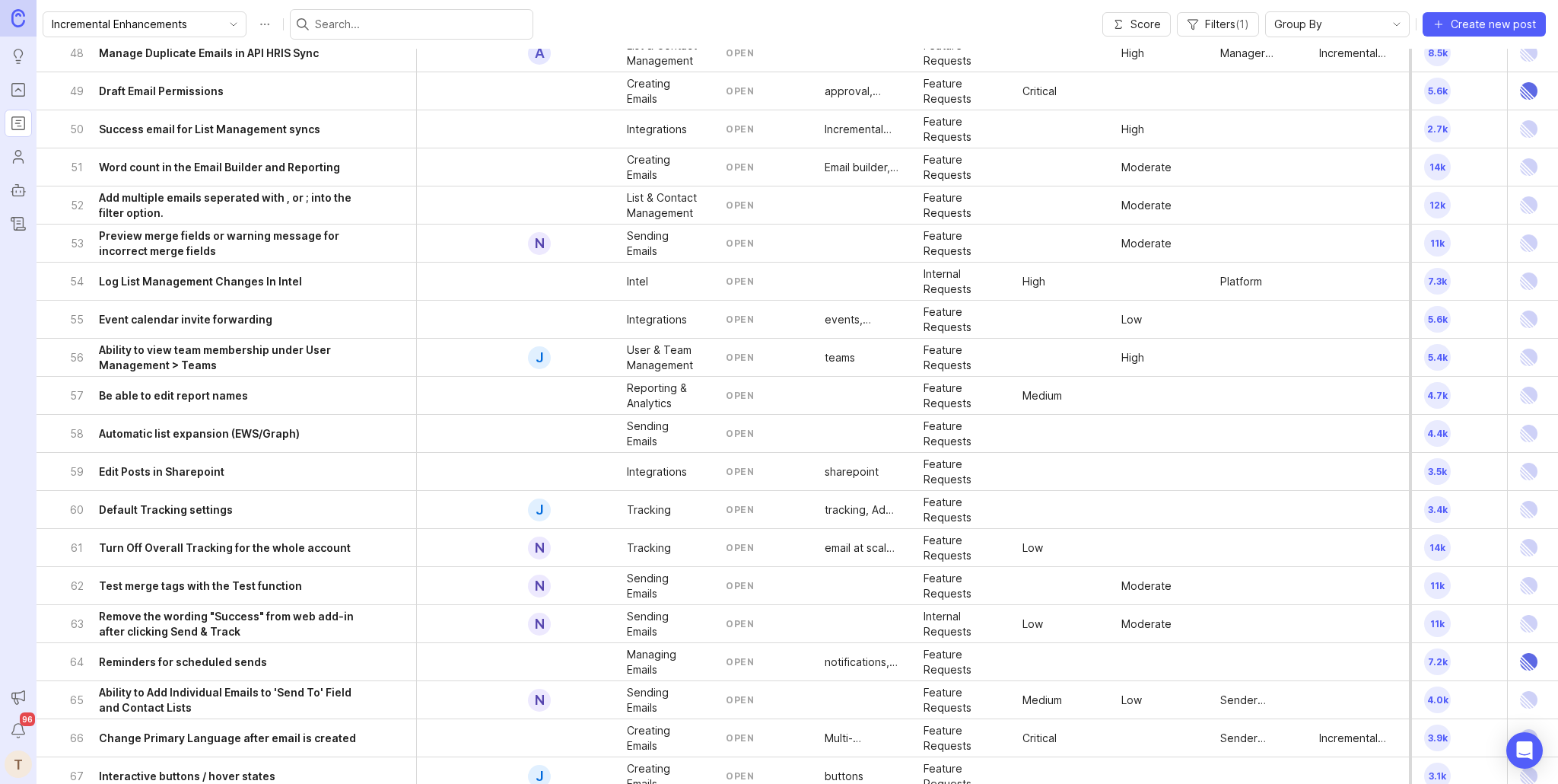
click at [321, 541] on h6 "Turn Off Overall Tracking for the whole account" at bounding box center [224, 548] width 252 height 16
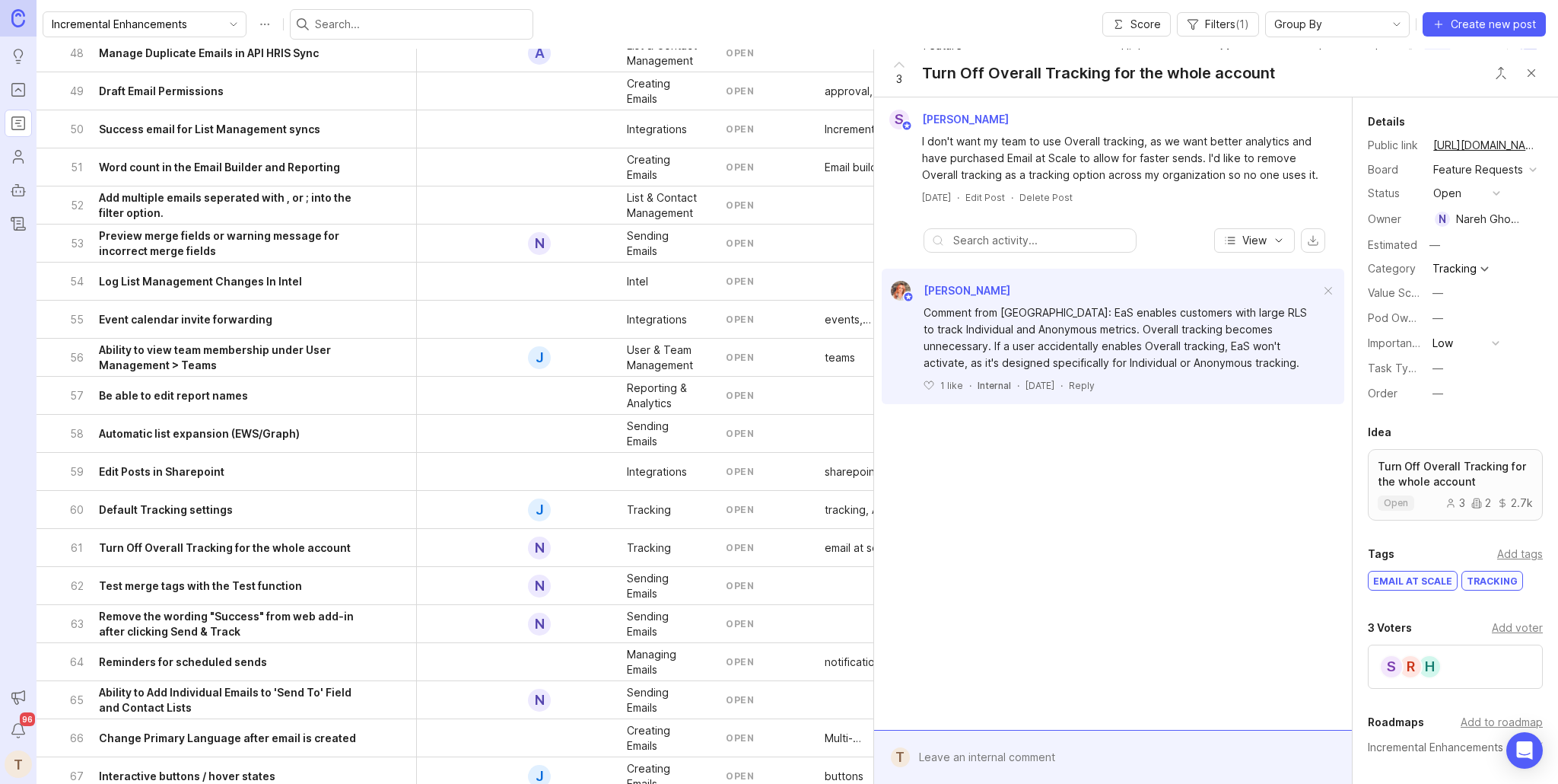
click at [1531, 216] on button "button" at bounding box center [1536, 219] width 11 height 21
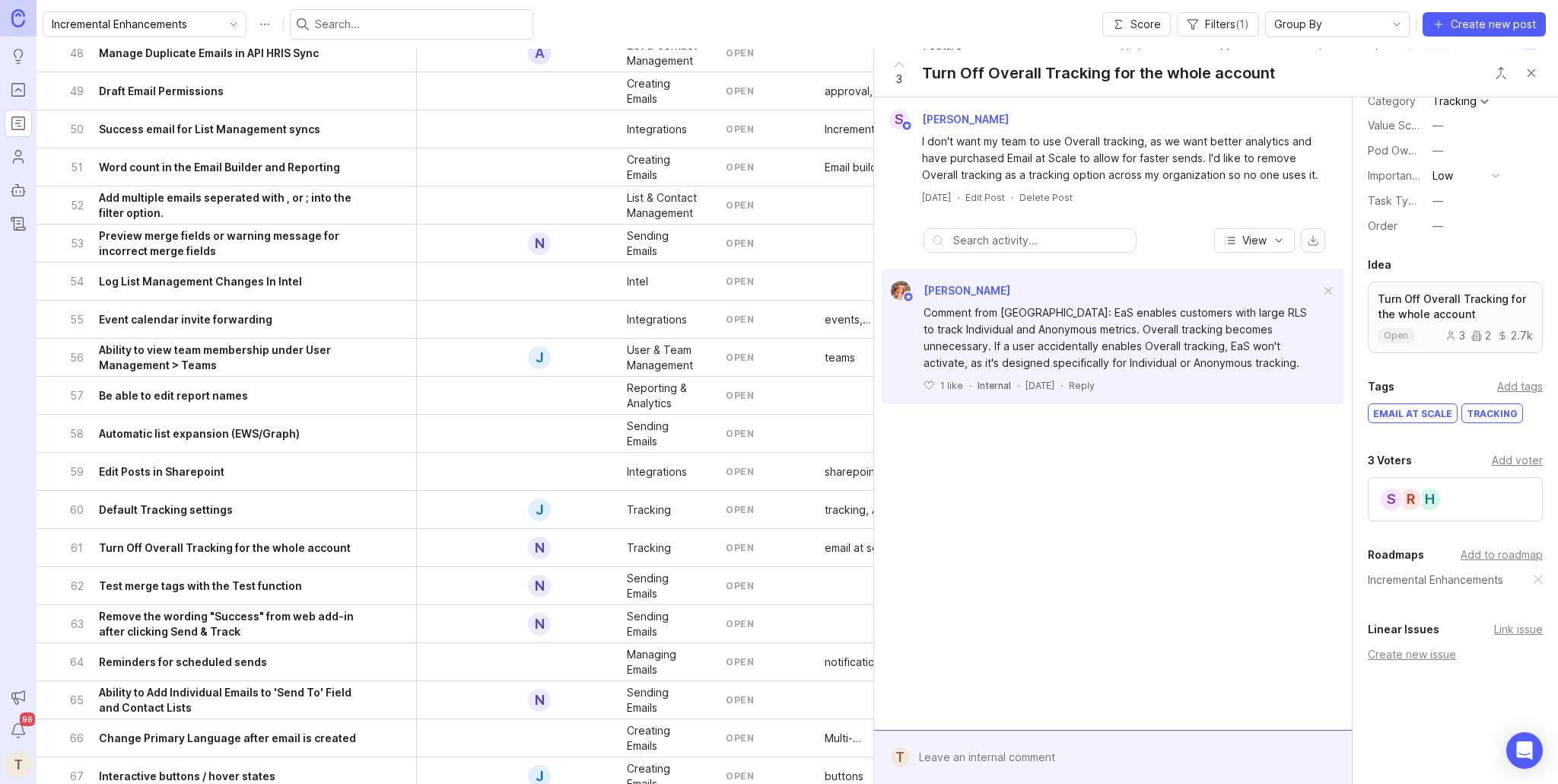
scroll to position [176, 0]
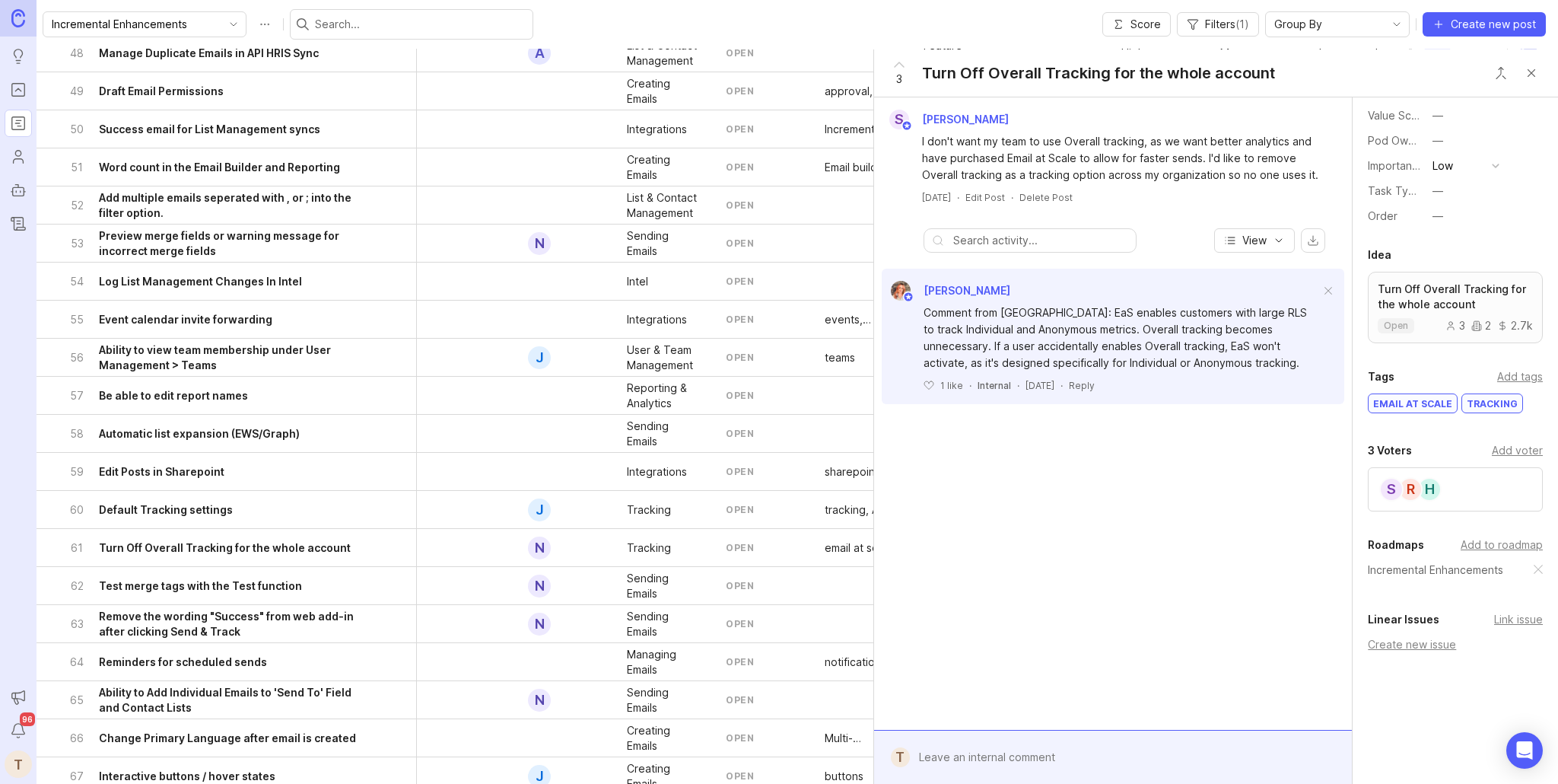
click at [1538, 74] on button "Close button" at bounding box center [1531, 72] width 30 height 30
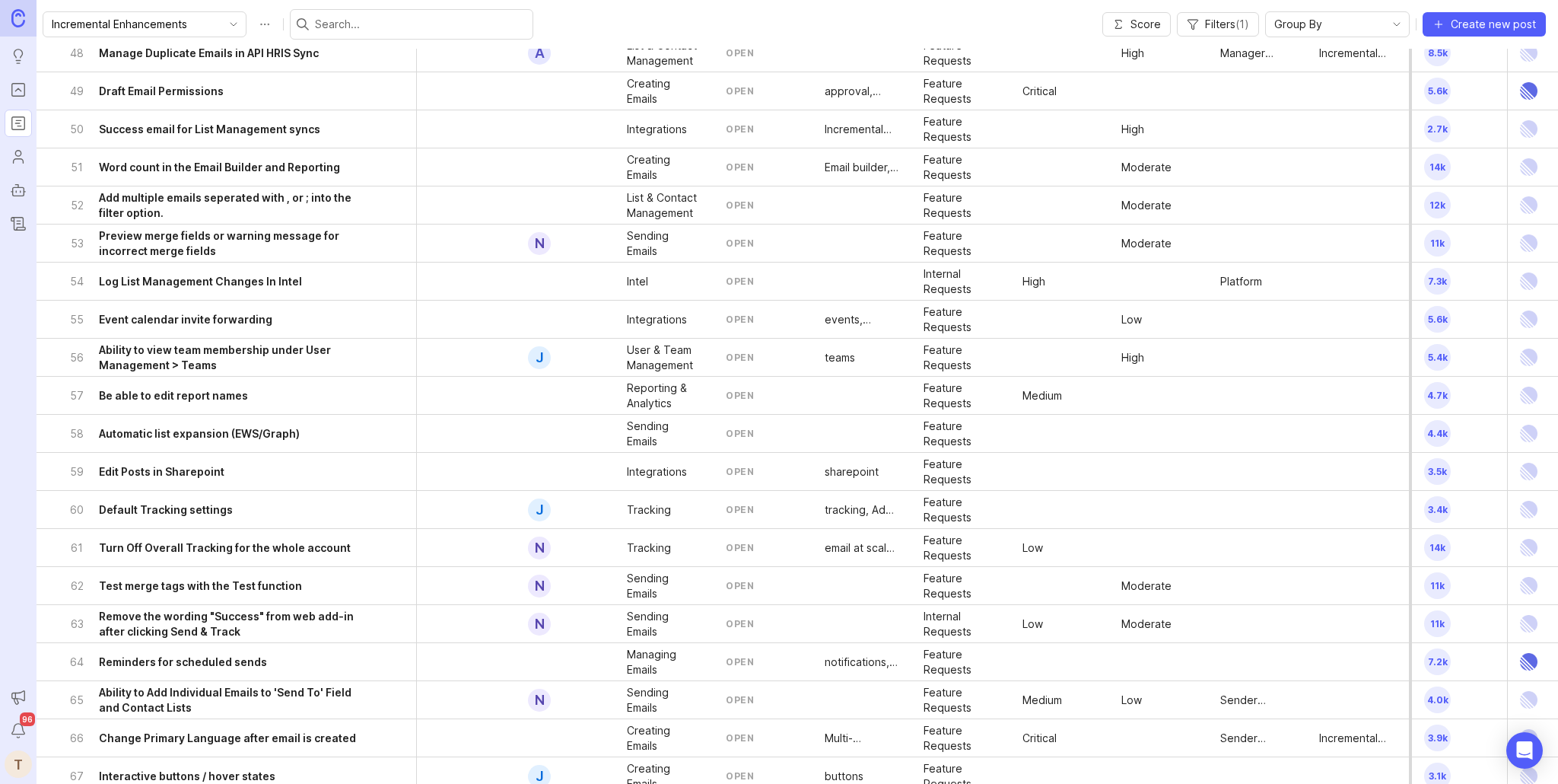
click at [346, 583] on div "62 Test merge tags with the Test function" at bounding box center [221, 585] width 303 height 38
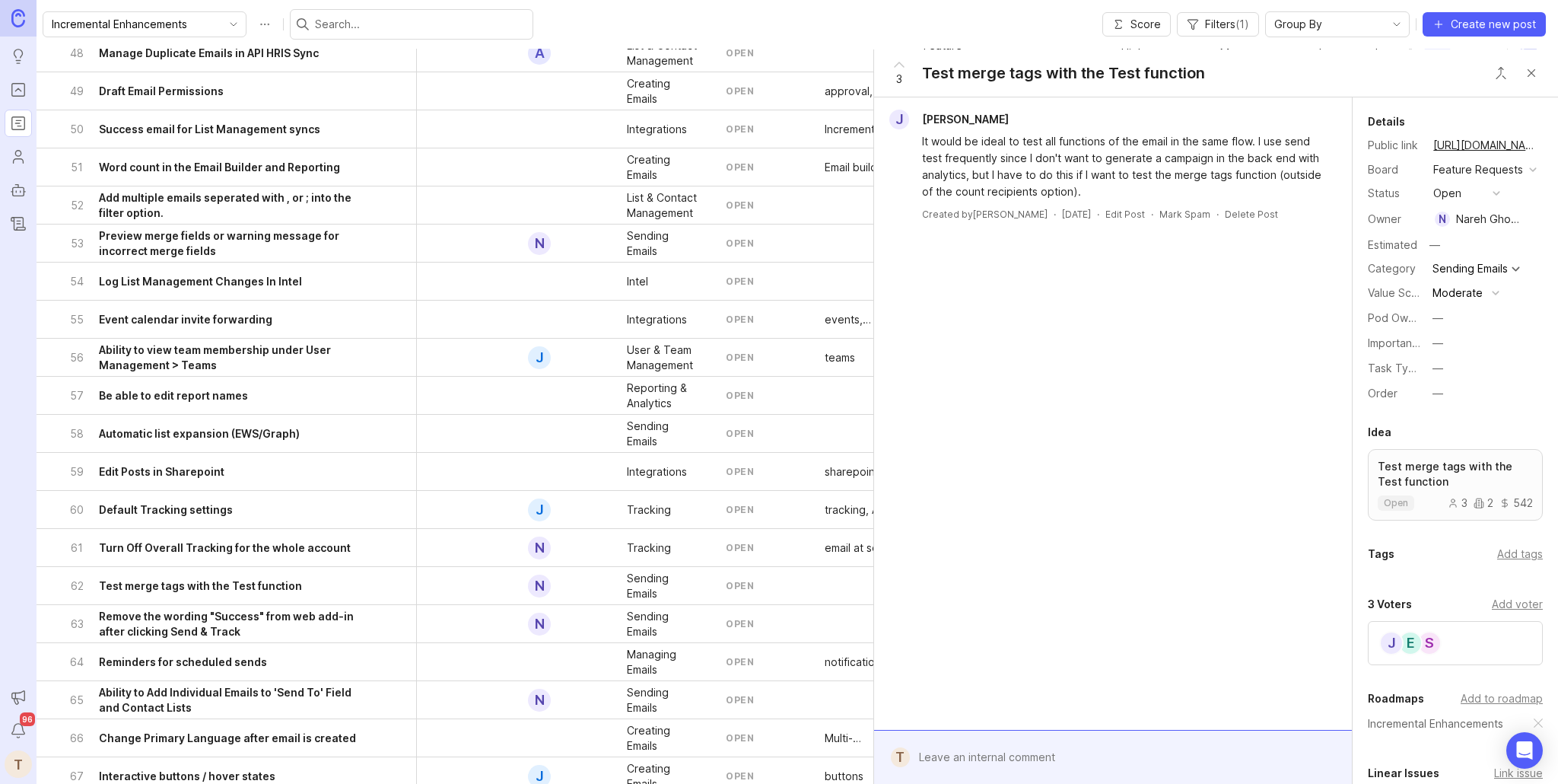
click at [1531, 222] on button "button" at bounding box center [1536, 219] width 11 height 21
click at [1531, 71] on button "Close button" at bounding box center [1531, 72] width 30 height 30
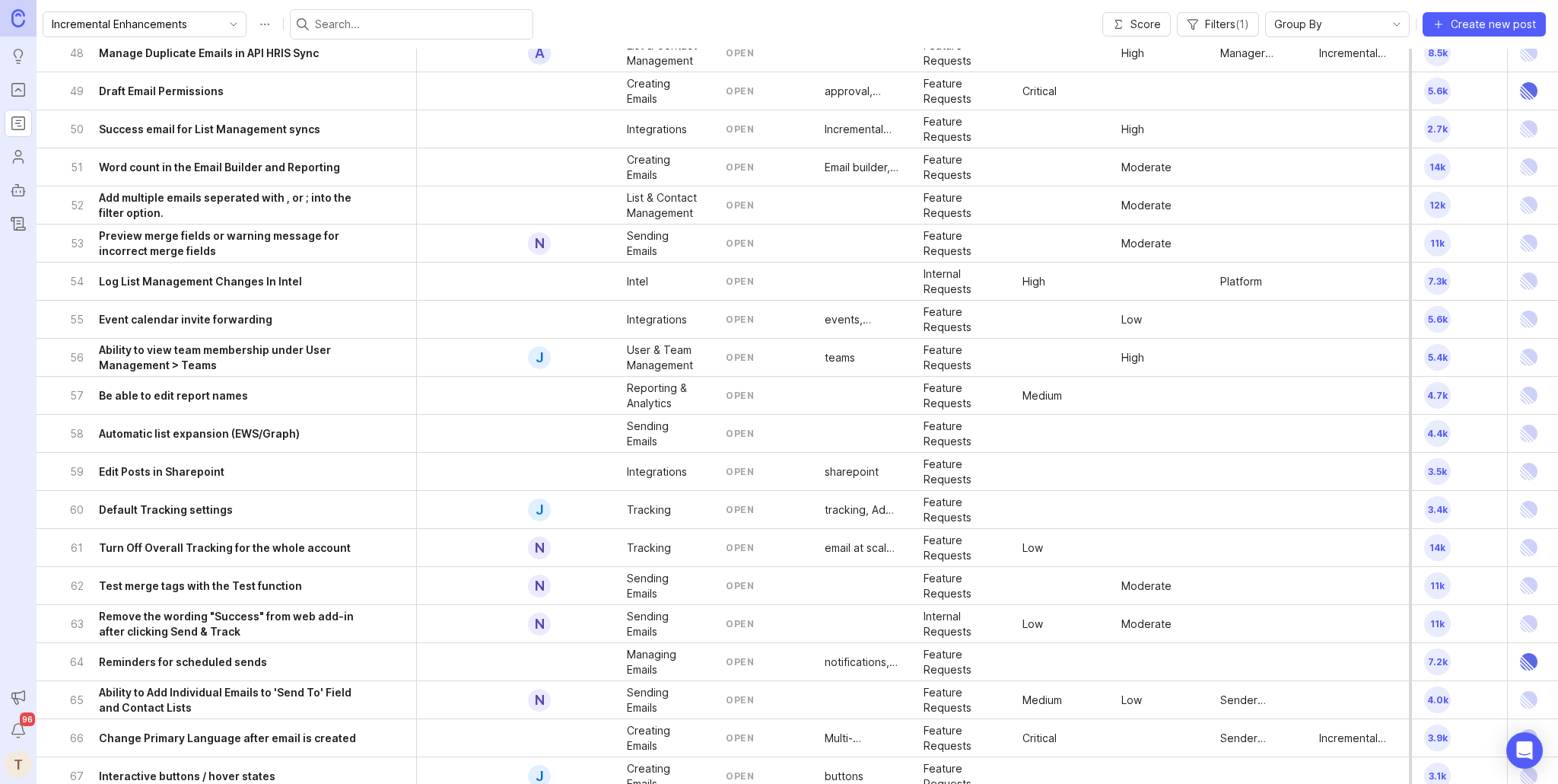
click at [256, 634] on h6 "Remove the wording "Success" from web add-in after clicking Send & Track" at bounding box center [236, 624] width 275 height 30
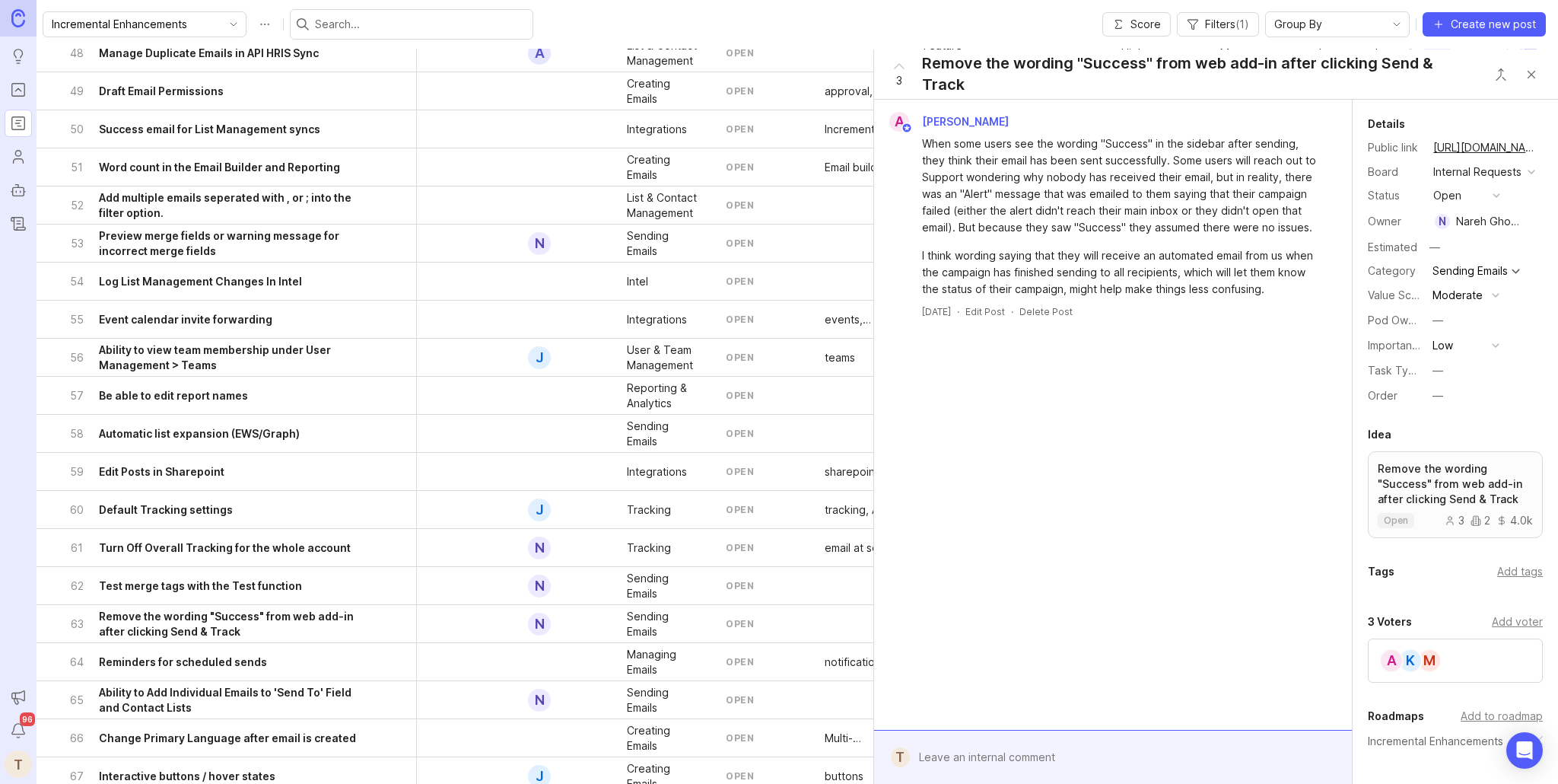
click at [1535, 218] on button "button" at bounding box center [1536, 221] width 11 height 21
click at [1532, 73] on button "Close button" at bounding box center [1531, 74] width 30 height 30
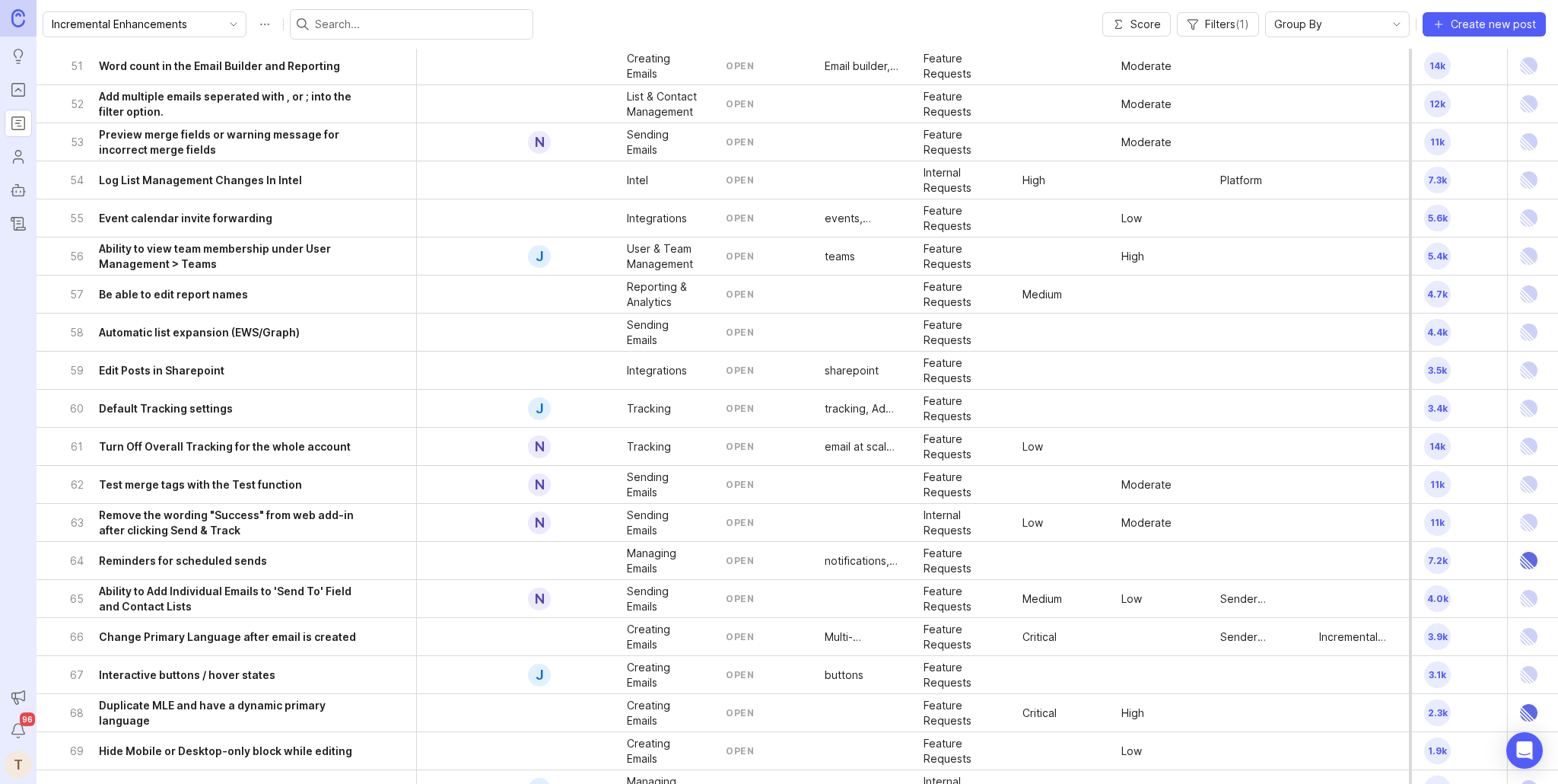
scroll to position [1954, 0]
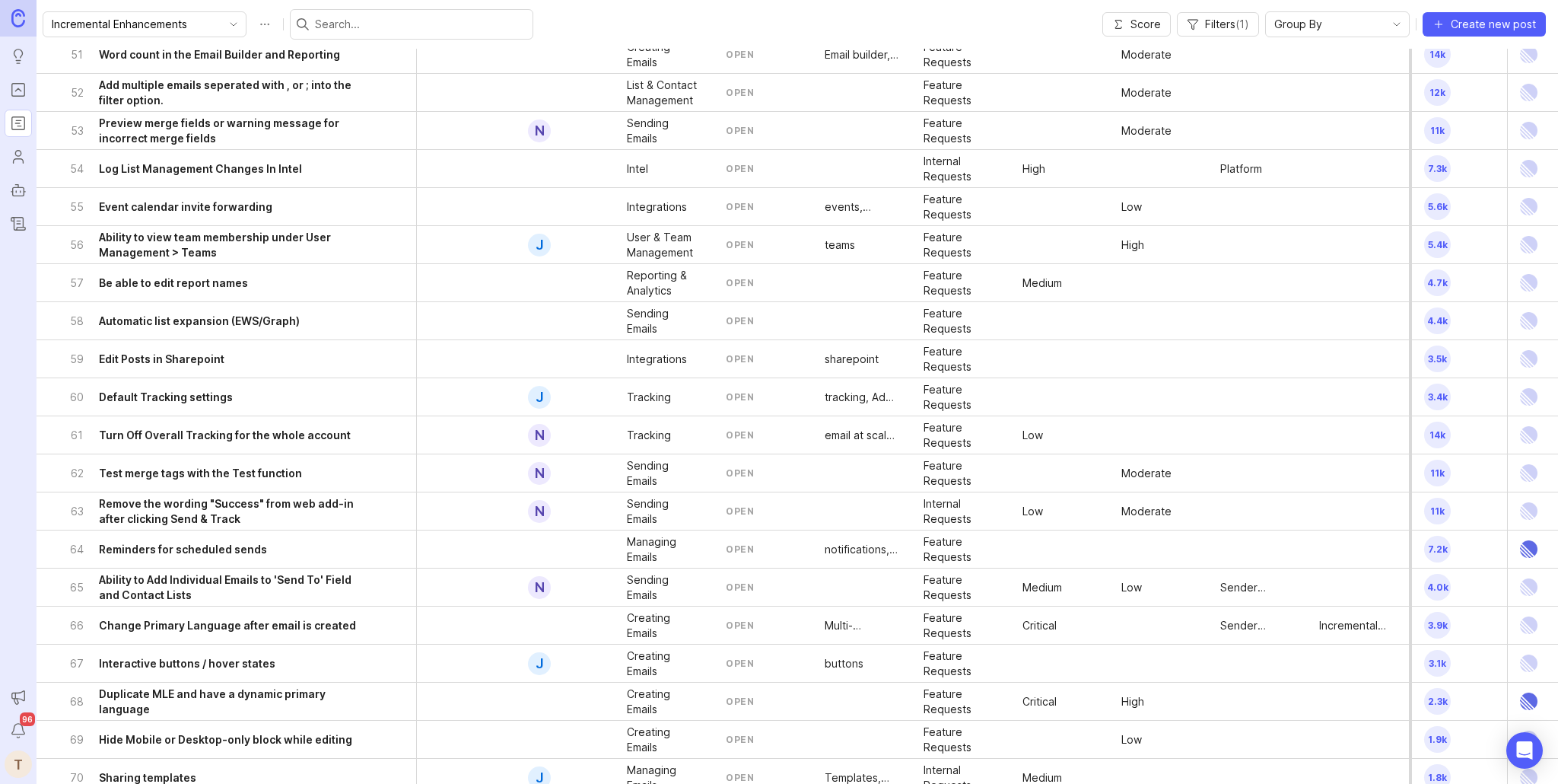
click at [316, 588] on h6 "Ability to Add Individual Emails to 'Send To' Field and Contact Lists" at bounding box center [236, 587] width 275 height 30
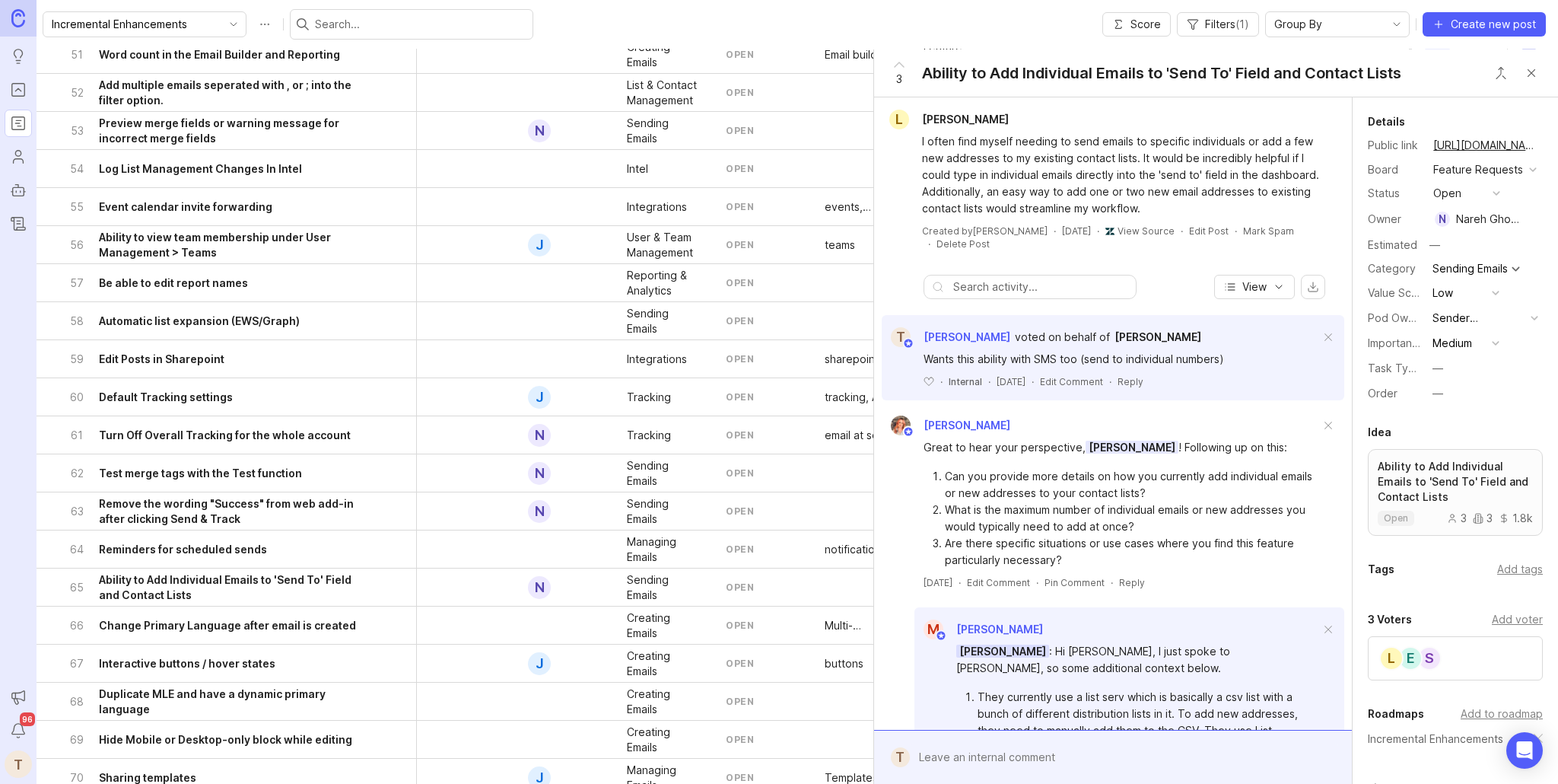
click at [1531, 219] on button "button" at bounding box center [1536, 219] width 11 height 21
click at [1538, 72] on button "Close button" at bounding box center [1531, 72] width 30 height 30
